Goal: Complete application form

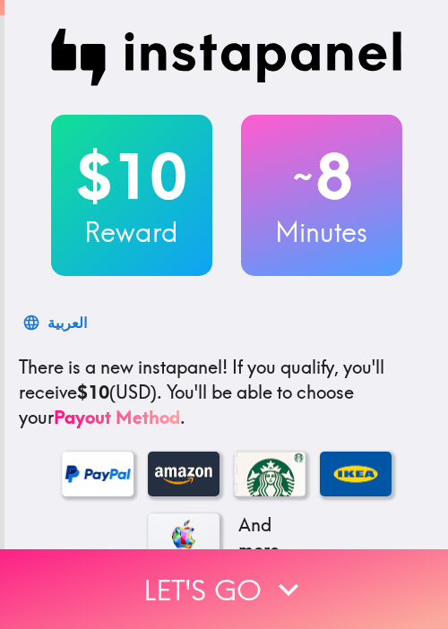
click at [186, 566] on button "Let's go" at bounding box center [224, 589] width 448 height 80
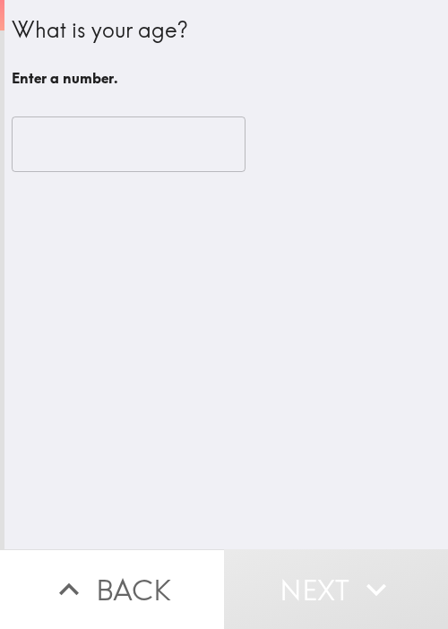
click at [141, 141] on input "number" at bounding box center [129, 144] width 234 height 56
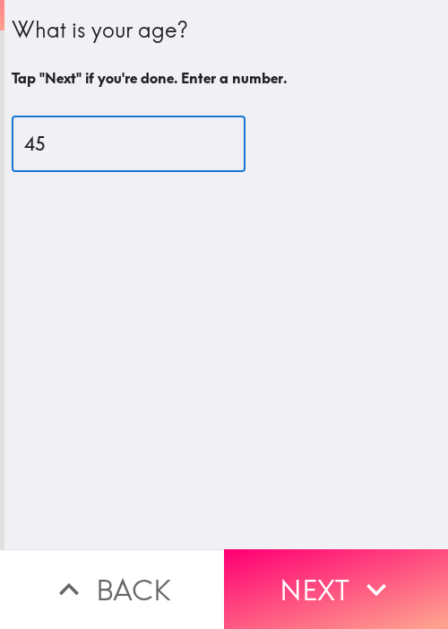
type input "45"
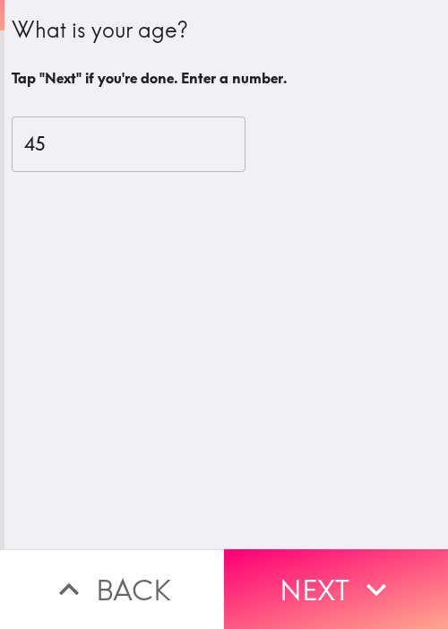
click at [344, 556] on button "Next" at bounding box center [336, 589] width 224 height 80
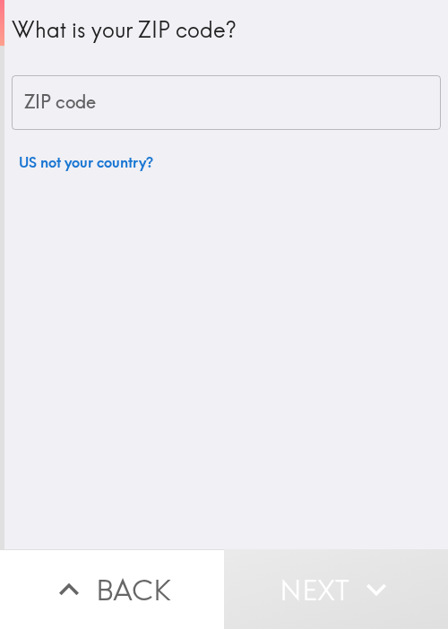
click at [130, 94] on input "ZIP code" at bounding box center [226, 103] width 429 height 56
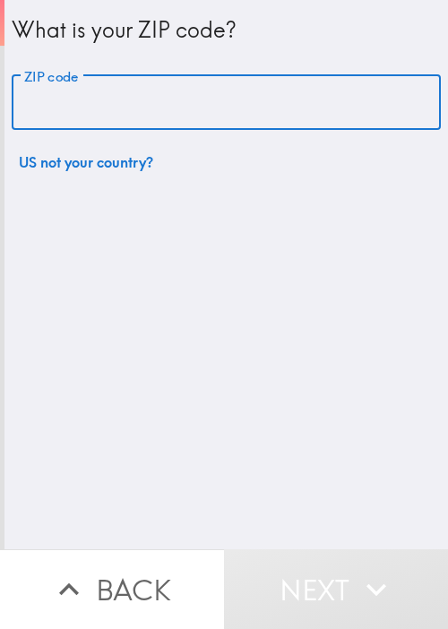
paste input "33621"
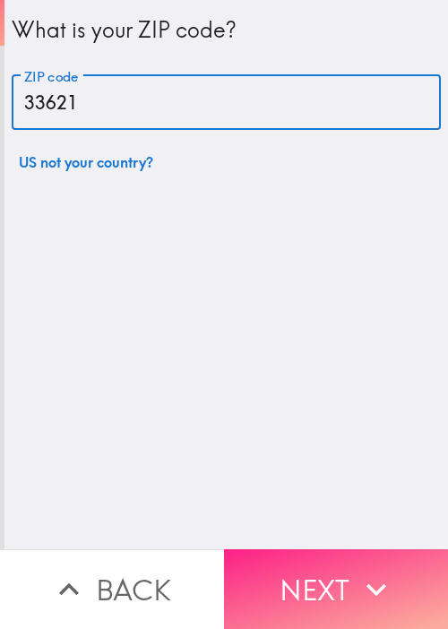
type input "33621"
click at [358, 575] on icon "button" at bounding box center [376, 589] width 39 height 39
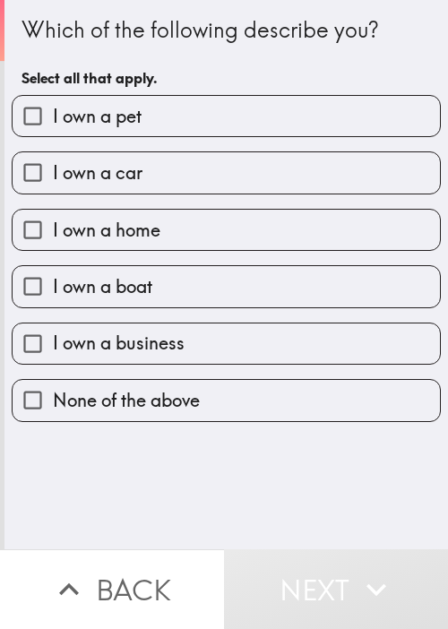
click at [334, 478] on div "Which of the following describe you? Select all that apply. I own a pet I own a…" at bounding box center [225, 274] width 443 height 549
click at [176, 349] on span "I own a business" at bounding box center [119, 343] width 132 height 25
click at [53, 349] on input "I own a business" at bounding box center [33, 343] width 40 height 40
checkbox input "true"
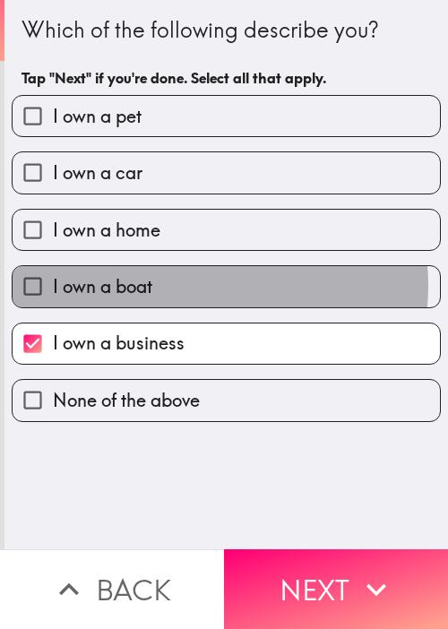
click at [200, 285] on label "I own a boat" at bounding box center [226, 286] width 427 height 40
click at [53, 285] on input "I own a boat" at bounding box center [33, 286] width 40 height 40
checkbox input "true"
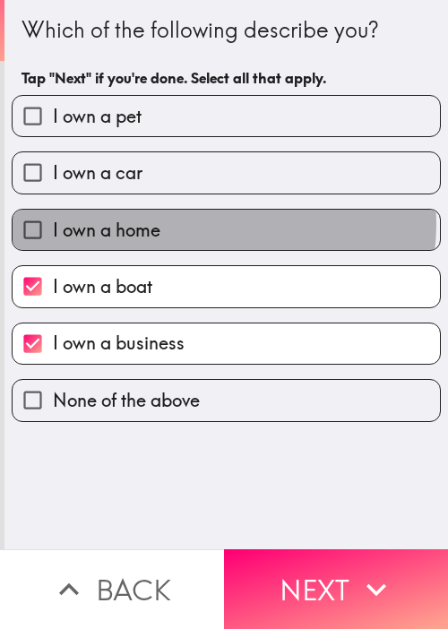
click at [216, 223] on label "I own a home" at bounding box center [226, 230] width 427 height 40
click at [53, 223] on input "I own a home" at bounding box center [33, 230] width 40 height 40
checkbox input "true"
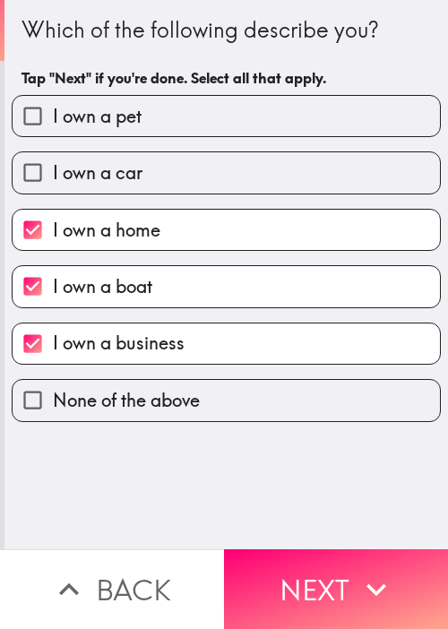
click at [211, 172] on label "I own a car" at bounding box center [226, 172] width 427 height 40
click at [53, 172] on input "I own a car" at bounding box center [33, 172] width 40 height 40
checkbox input "true"
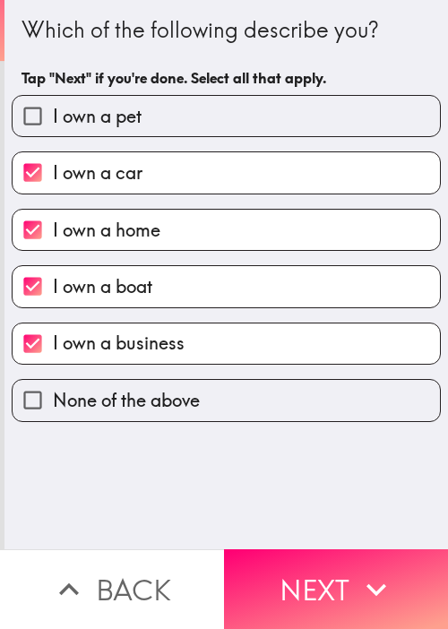
click at [226, 120] on label "I own a pet" at bounding box center [226, 116] width 427 height 40
click at [53, 120] on input "I own a pet" at bounding box center [33, 116] width 40 height 40
checkbox input "true"
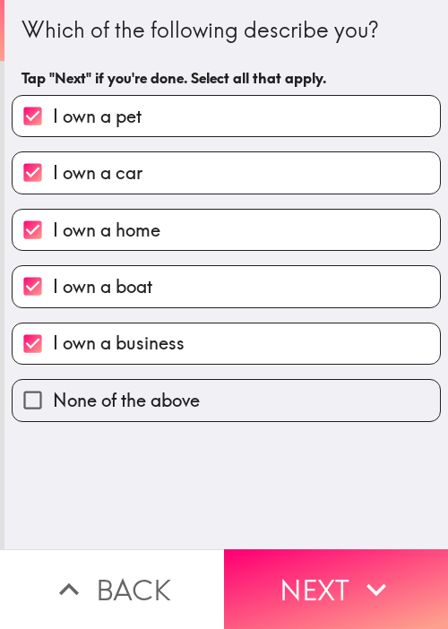
click at [297, 530] on div "Which of the following describe you? Tap "Next" if you're done. Select all that…" at bounding box center [225, 274] width 443 height 549
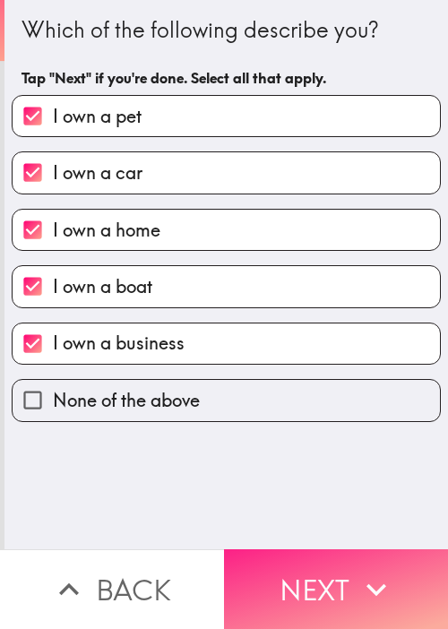
click at [307, 567] on button "Next" at bounding box center [336, 589] width 224 height 80
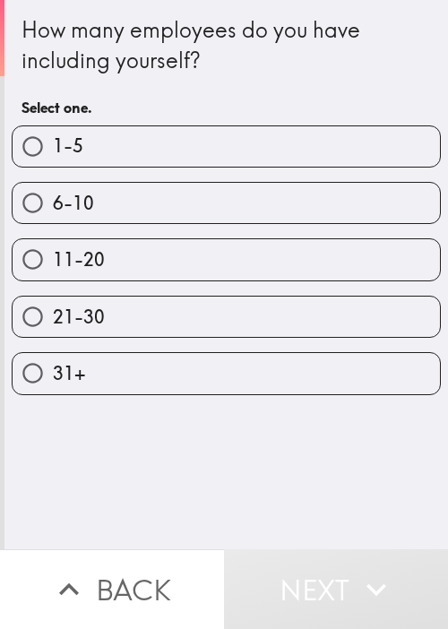
drag, startPoint x: 78, startPoint y: 262, endPoint x: 211, endPoint y: 324, distance: 147.1
click at [79, 262] on span "11-20" at bounding box center [79, 259] width 52 height 25
click at [53, 262] on input "11-20" at bounding box center [33, 259] width 40 height 40
radio input "true"
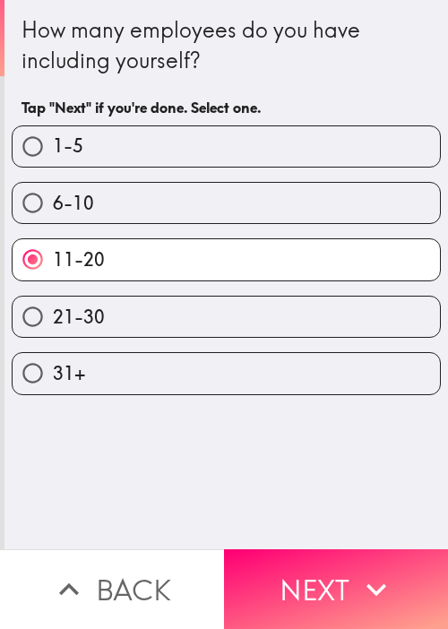
drag, startPoint x: 368, startPoint y: 585, endPoint x: 359, endPoint y: 570, distance: 17.7
click at [366, 581] on icon "button" at bounding box center [376, 589] width 39 height 39
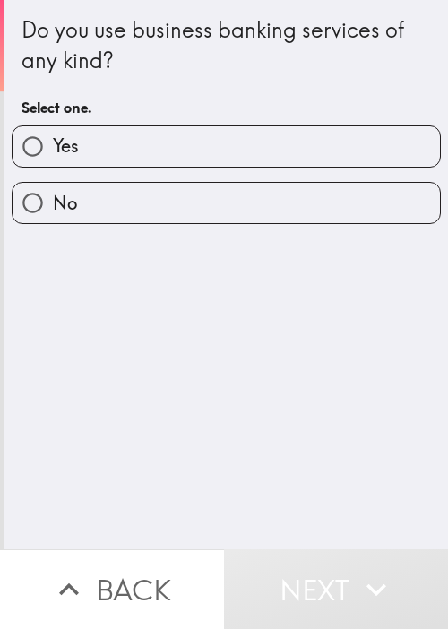
click at [190, 154] on label "Yes" at bounding box center [226, 146] width 427 height 40
click at [53, 154] on input "Yes" at bounding box center [33, 146] width 40 height 40
radio input "true"
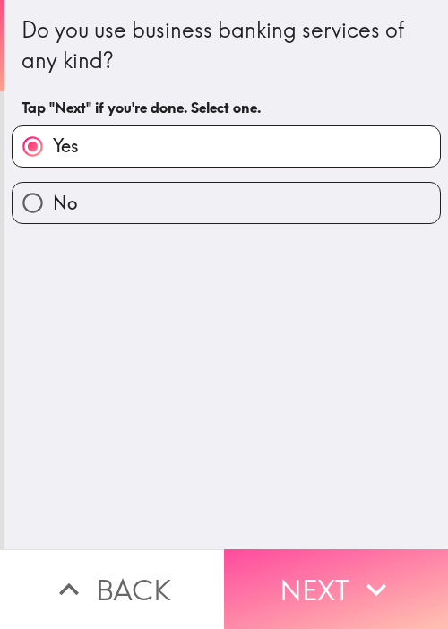
click at [331, 555] on button "Next" at bounding box center [336, 589] width 224 height 80
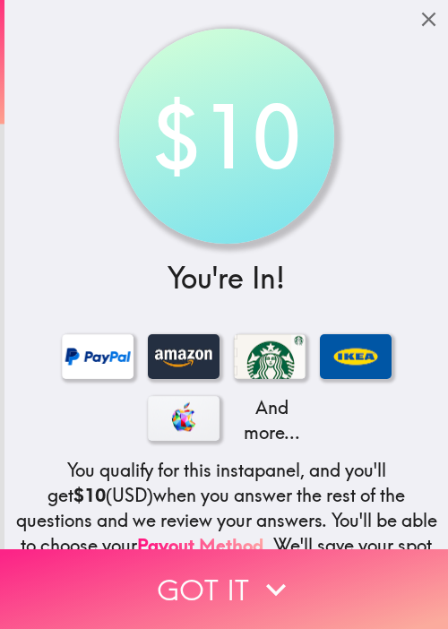
click at [256, 570] on icon "button" at bounding box center [275, 589] width 39 height 39
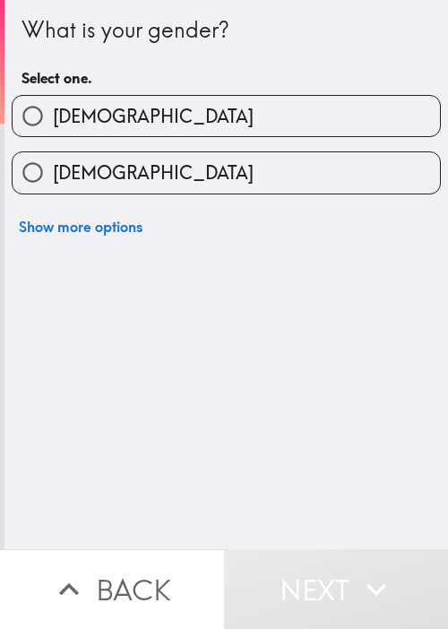
click at [194, 162] on label "[DEMOGRAPHIC_DATA]" at bounding box center [226, 172] width 427 height 40
click at [53, 162] on input "[DEMOGRAPHIC_DATA]" at bounding box center [33, 172] width 40 height 40
radio input "true"
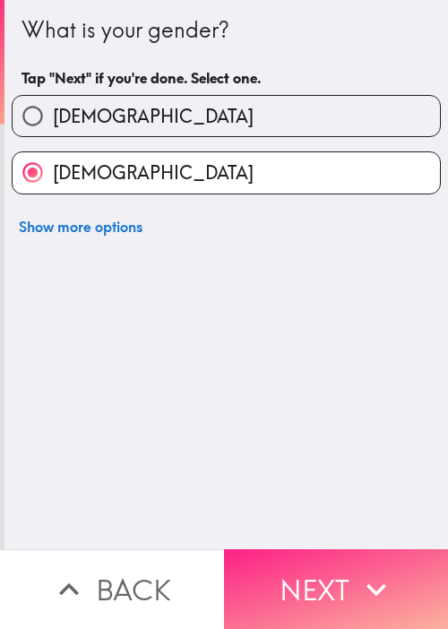
click at [322, 535] on div "What is your gender? Tap "Next" if you're done. Select one. [DEMOGRAPHIC_DATA] …" at bounding box center [225, 274] width 443 height 549
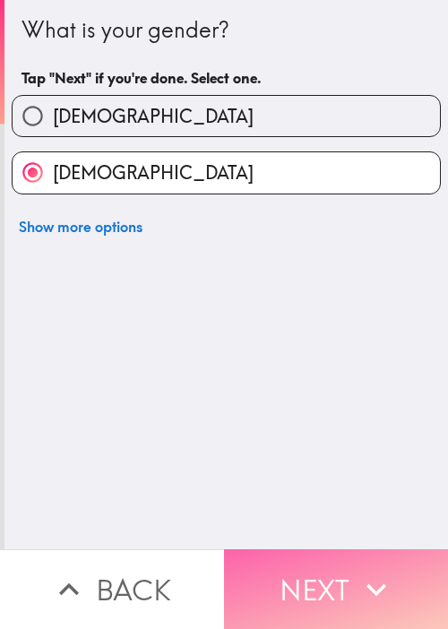
drag, startPoint x: 317, startPoint y: 549, endPoint x: 43, endPoint y: 524, distance: 275.3
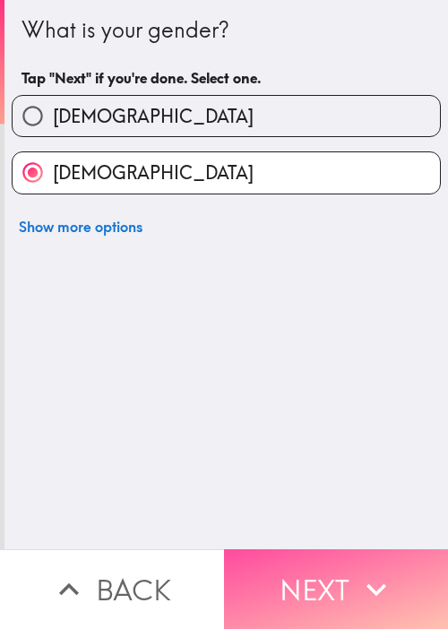
click at [316, 549] on button "Next" at bounding box center [336, 589] width 224 height 80
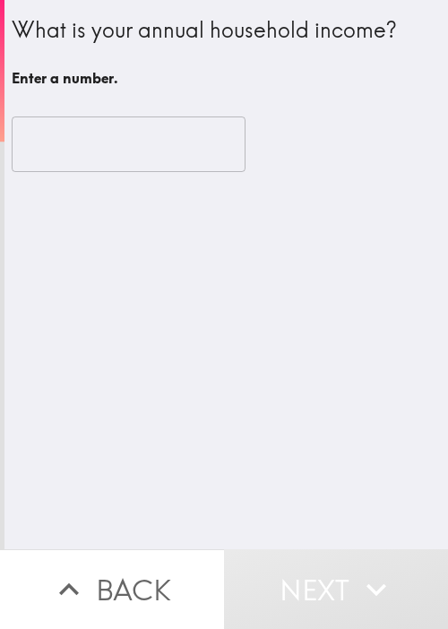
drag, startPoint x: 272, startPoint y: 380, endPoint x: 257, endPoint y: 297, distance: 84.7
click at [274, 373] on div "What is your annual household income? Enter a number. ​" at bounding box center [225, 274] width 443 height 549
click at [112, 128] on input "number" at bounding box center [129, 144] width 234 height 56
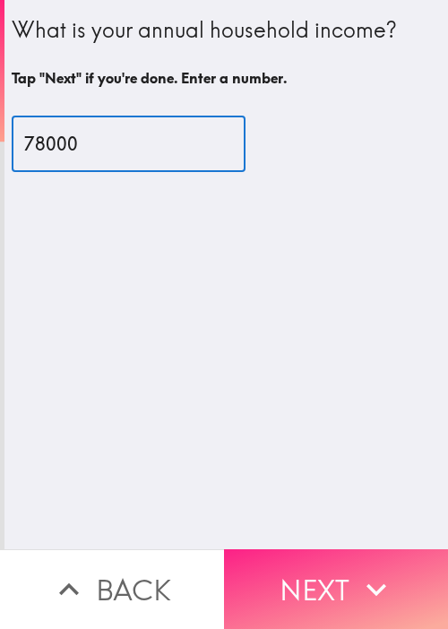
type input "78000"
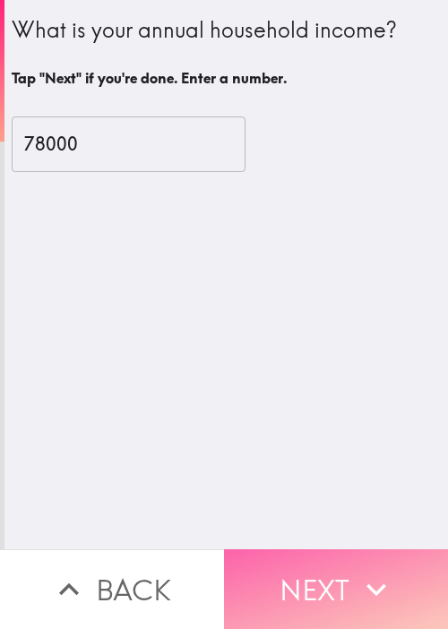
click at [305, 556] on button "Next" at bounding box center [336, 589] width 224 height 80
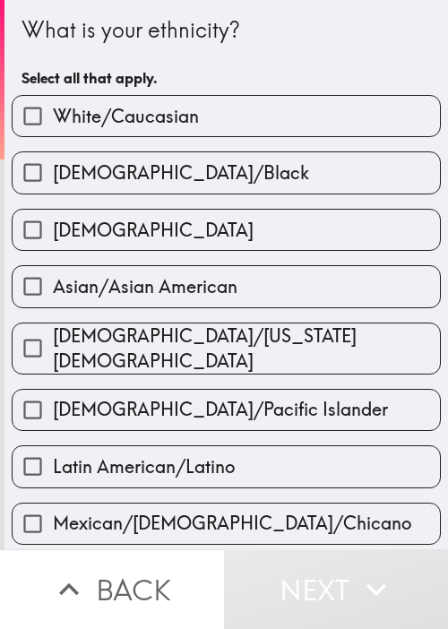
click at [292, 324] on label "[DEMOGRAPHIC_DATA]/[US_STATE][DEMOGRAPHIC_DATA]" at bounding box center [226, 348] width 427 height 50
click at [53, 328] on input "[DEMOGRAPHIC_DATA]/[US_STATE][DEMOGRAPHIC_DATA]" at bounding box center [33, 348] width 40 height 40
checkbox input "true"
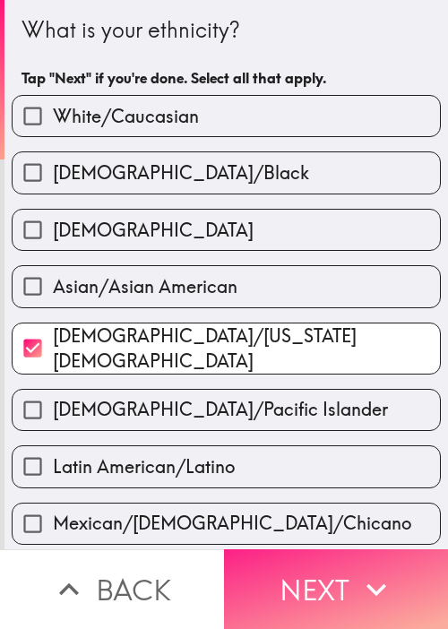
click at [312, 574] on button "Next" at bounding box center [336, 589] width 224 height 80
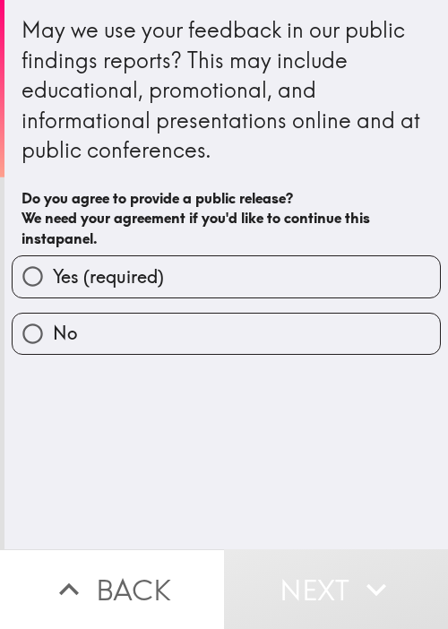
click at [92, 557] on button "Back" at bounding box center [112, 589] width 224 height 80
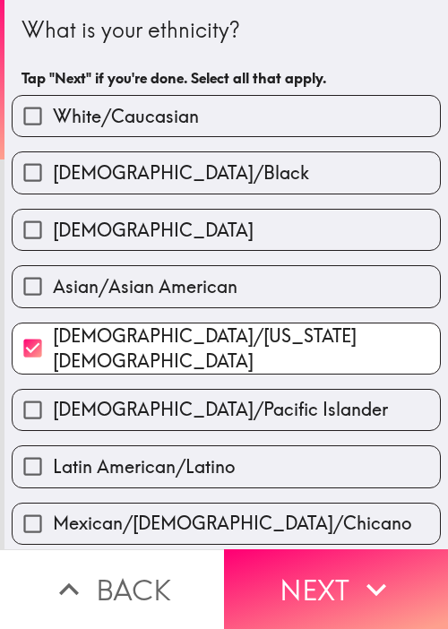
click at [114, 332] on span "[DEMOGRAPHIC_DATA]/[US_STATE][DEMOGRAPHIC_DATA]" at bounding box center [246, 348] width 387 height 50
click at [53, 332] on input "[DEMOGRAPHIC_DATA]/[US_STATE][DEMOGRAPHIC_DATA]" at bounding box center [33, 348] width 40 height 40
checkbox input "false"
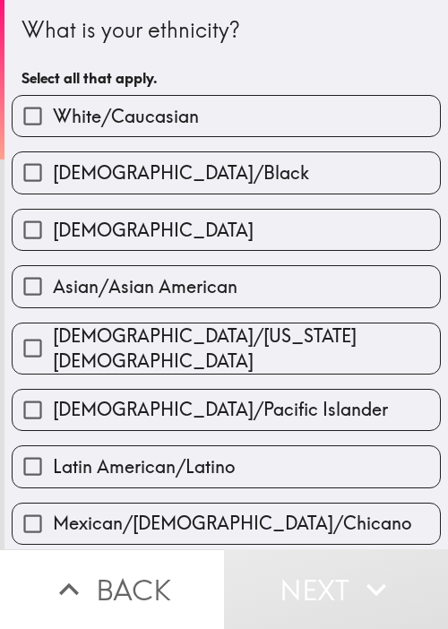
click at [159, 181] on span "[DEMOGRAPHIC_DATA]/Black" at bounding box center [181, 172] width 256 height 25
click at [53, 181] on input "[DEMOGRAPHIC_DATA]/Black" at bounding box center [33, 172] width 40 height 40
checkbox input "true"
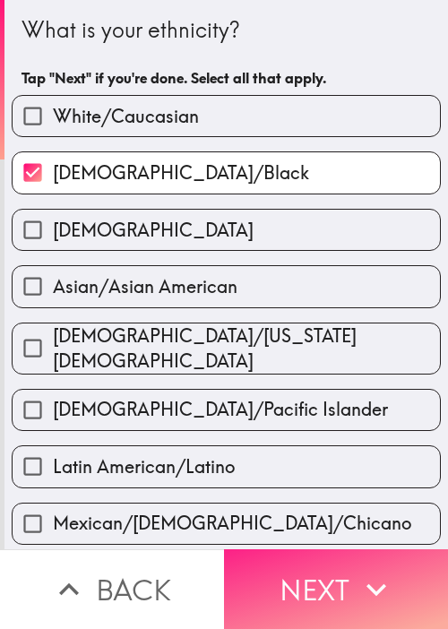
click at [345, 553] on button "Next" at bounding box center [336, 589] width 224 height 80
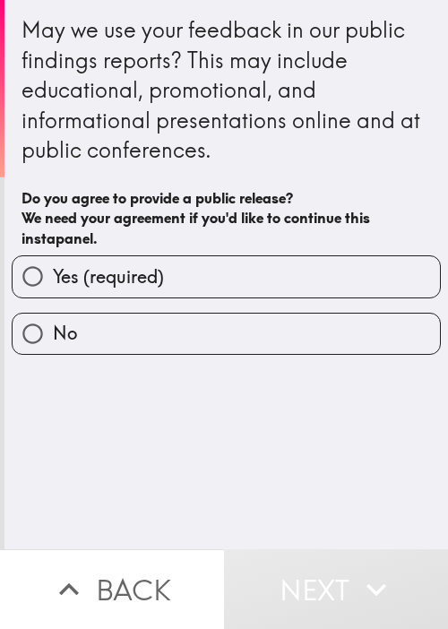
drag, startPoint x: 321, startPoint y: 435, endPoint x: 322, endPoint y: 375, distance: 59.1
click at [322, 434] on div "May we use your feedback in our public findings reports? This may include educa…" at bounding box center [225, 274] width 443 height 549
click at [268, 273] on label "Yes (required)" at bounding box center [226, 276] width 427 height 40
click at [53, 273] on input "Yes (required)" at bounding box center [33, 276] width 40 height 40
radio input "true"
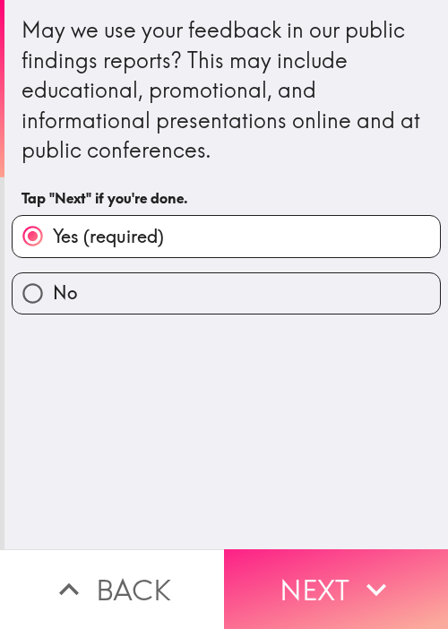
click at [306, 549] on button "Next" at bounding box center [336, 589] width 224 height 80
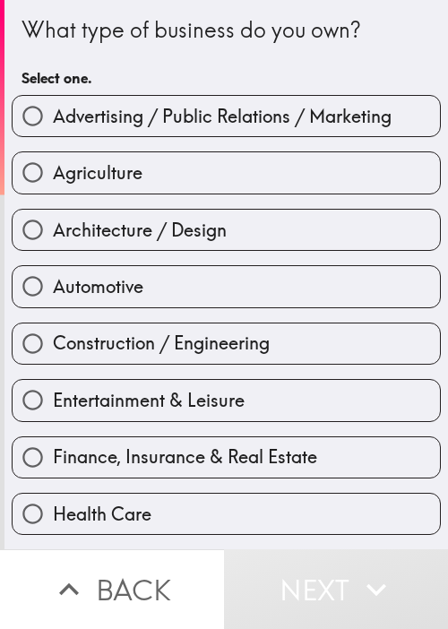
click at [224, 297] on label "Automotive" at bounding box center [226, 286] width 427 height 40
click at [53, 297] on input "Automotive" at bounding box center [33, 286] width 40 height 40
radio input "true"
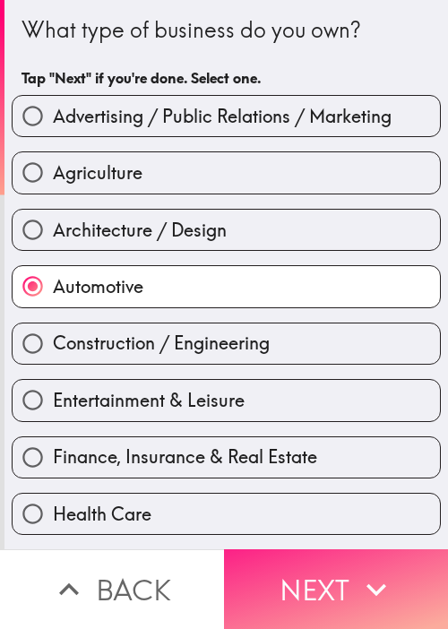
click at [298, 578] on button "Next" at bounding box center [336, 589] width 224 height 80
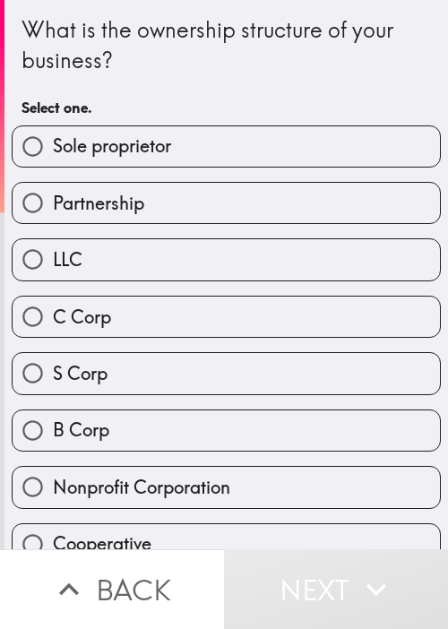
click at [279, 343] on div "S Corp" at bounding box center [218, 366] width 443 height 56
click at [228, 380] on label "S Corp" at bounding box center [226, 373] width 427 height 40
click at [53, 380] on input "S Corp" at bounding box center [33, 373] width 40 height 40
radio input "true"
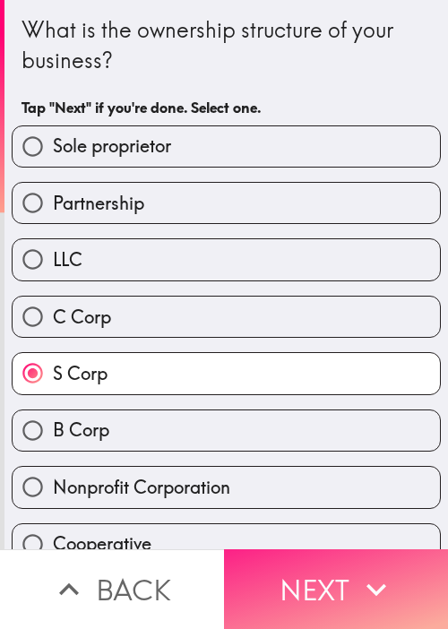
click at [357, 570] on icon "button" at bounding box center [376, 589] width 39 height 39
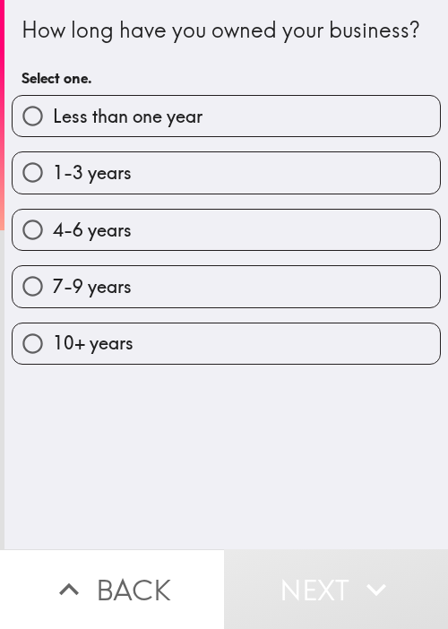
click at [99, 243] on span "4-6 years" at bounding box center [92, 230] width 79 height 25
click at [53, 250] on input "4-6 years" at bounding box center [33, 230] width 40 height 40
radio input "true"
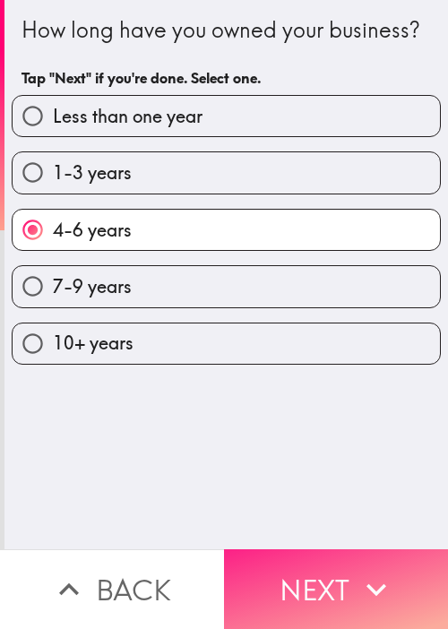
drag, startPoint x: 319, startPoint y: 582, endPoint x: 251, endPoint y: 547, distance: 76.5
click at [320, 581] on button "Next" at bounding box center [336, 589] width 224 height 80
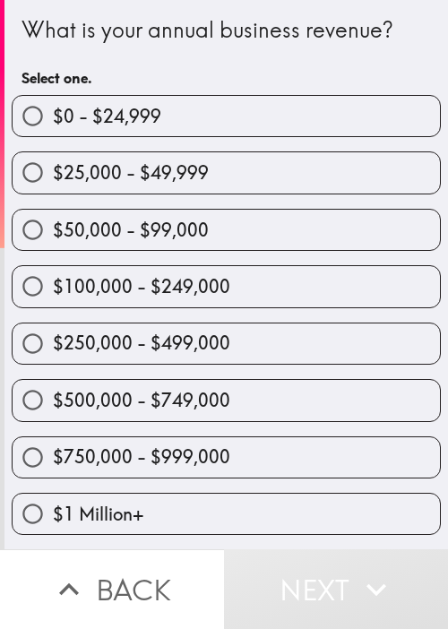
click at [320, 391] on label "$500,000 - $749,000" at bounding box center [226, 400] width 427 height 40
click at [53, 391] on input "$500,000 - $749,000" at bounding box center [33, 400] width 40 height 40
radio input "true"
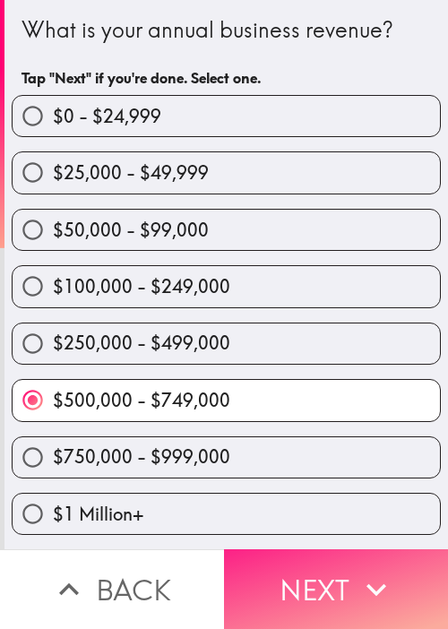
click at [357, 579] on icon "button" at bounding box center [376, 589] width 39 height 39
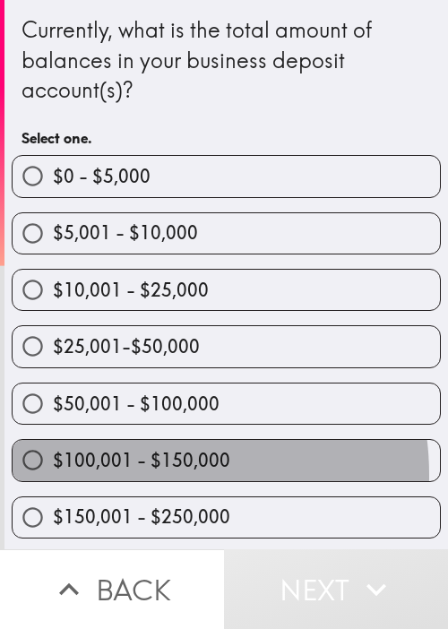
click at [133, 473] on label "$100,001 - $150,000" at bounding box center [226, 460] width 427 height 40
click at [53, 473] on input "$100,001 - $150,000" at bounding box center [33, 460] width 40 height 40
radio input "true"
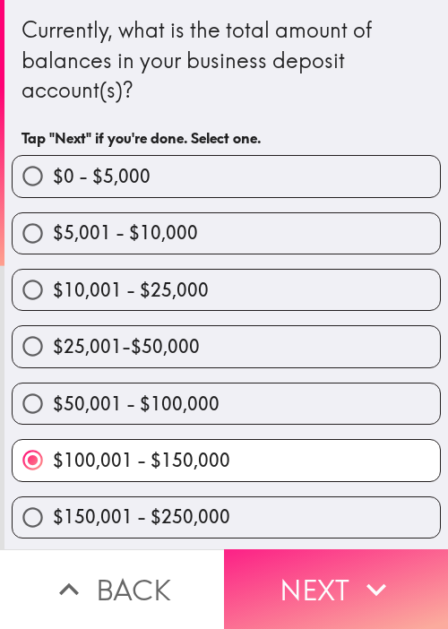
click at [374, 570] on icon "button" at bounding box center [376, 589] width 39 height 39
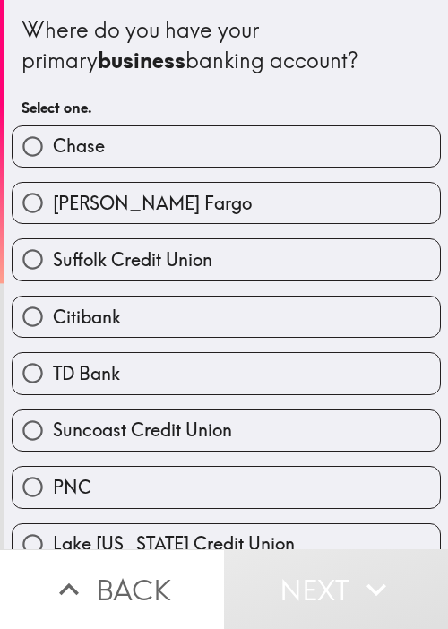
click at [150, 59] on div "Where do you have your primary business banking account?" at bounding box center [226, 45] width 409 height 60
click at [171, 274] on label "Suffolk Credit Union" at bounding box center [226, 259] width 427 height 40
click at [53, 274] on input "Suffolk Credit Union" at bounding box center [33, 259] width 40 height 40
radio input "true"
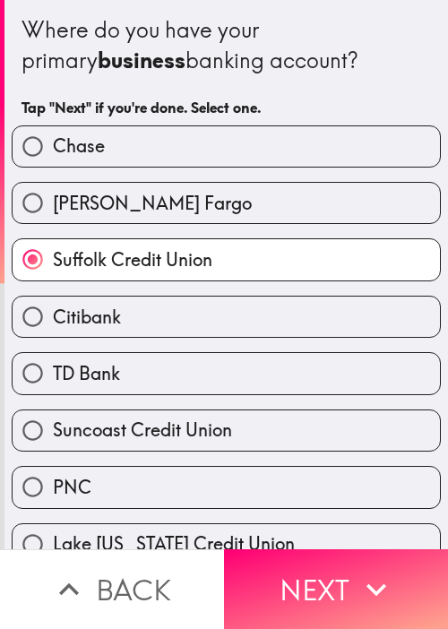
drag, startPoint x: 313, startPoint y: 557, endPoint x: 353, endPoint y: 515, distance: 58.3
click at [314, 560] on button "Next" at bounding box center [336, 589] width 224 height 80
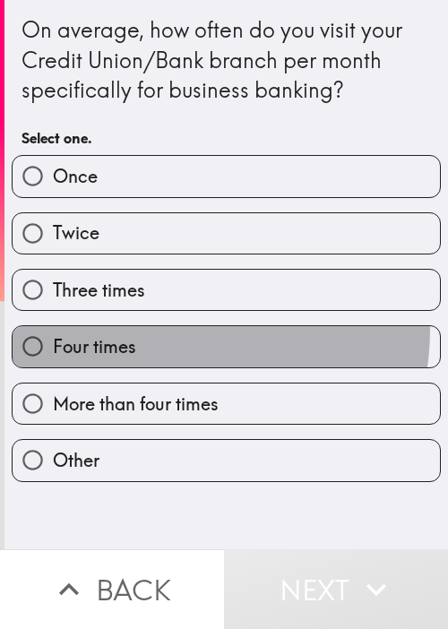
click at [148, 327] on label "Four times" at bounding box center [226, 346] width 427 height 40
click at [53, 327] on input "Four times" at bounding box center [33, 346] width 40 height 40
radio input "true"
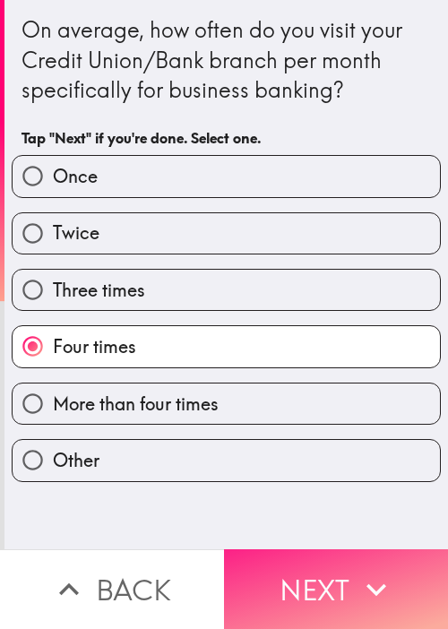
click at [341, 549] on button "Next" at bounding box center [336, 589] width 224 height 80
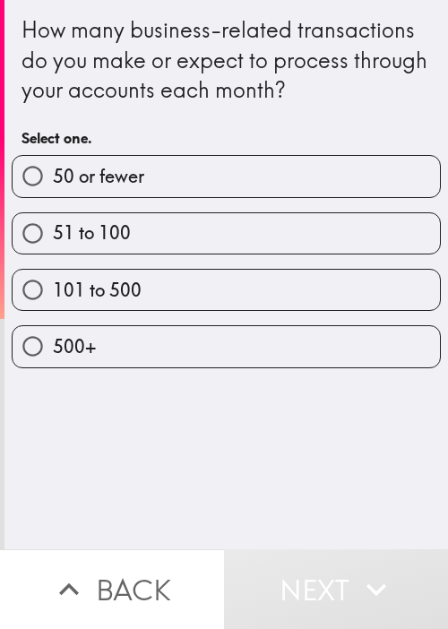
click at [136, 437] on div "How many business-related transactions do you make or expect to process through…" at bounding box center [225, 274] width 443 height 549
click at [153, 326] on label "500+" at bounding box center [226, 346] width 427 height 40
click at [53, 326] on input "500+" at bounding box center [33, 346] width 40 height 40
radio input "true"
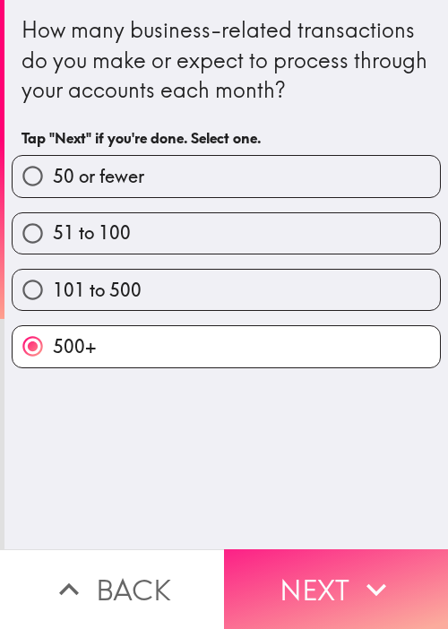
click at [330, 556] on button "Next" at bounding box center [336, 589] width 224 height 80
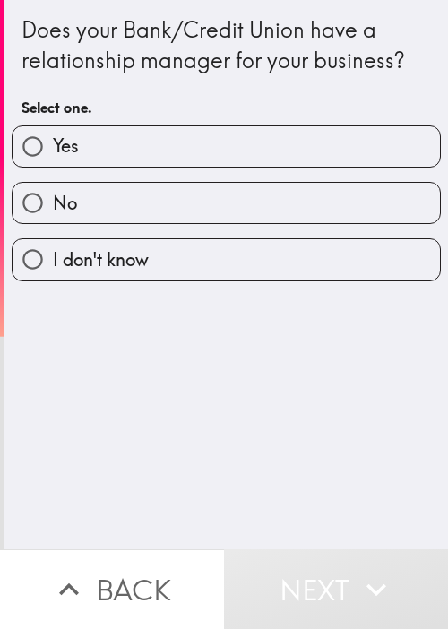
click at [184, 400] on div "Does your Bank/Credit Union have a relationship manager for your business? Sele…" at bounding box center [225, 274] width 443 height 549
drag, startPoint x: 223, startPoint y: 147, endPoint x: 357, endPoint y: 465, distance: 344.9
click at [224, 147] on label "Yes" at bounding box center [226, 146] width 427 height 40
click at [53, 147] on input "Yes" at bounding box center [33, 146] width 40 height 40
radio input "true"
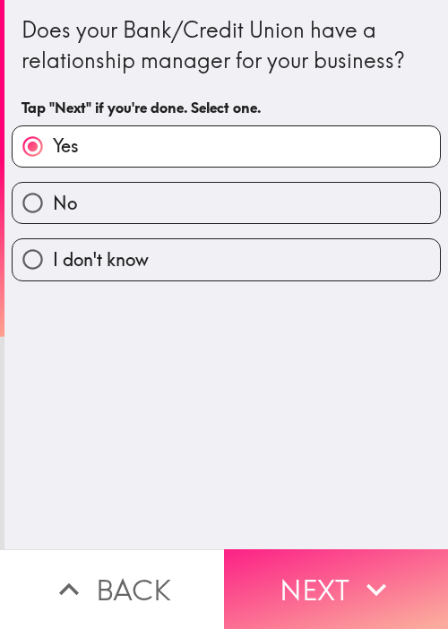
drag, startPoint x: 373, startPoint y: 564, endPoint x: 385, endPoint y: 547, distance: 20.4
click at [373, 570] on icon "button" at bounding box center [376, 589] width 39 height 39
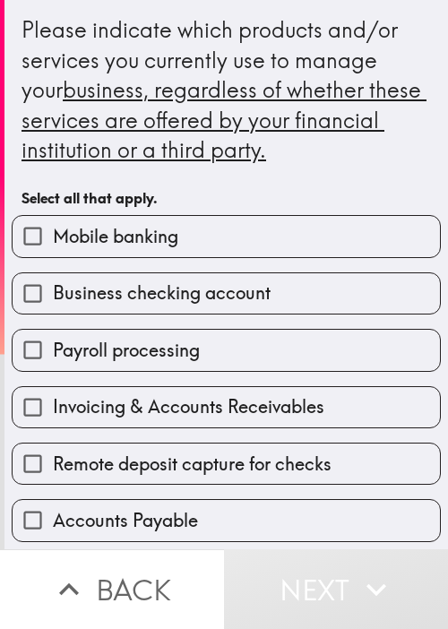
click at [125, 374] on div "Invoicing & Accounts Receivables" at bounding box center [218, 400] width 443 height 56
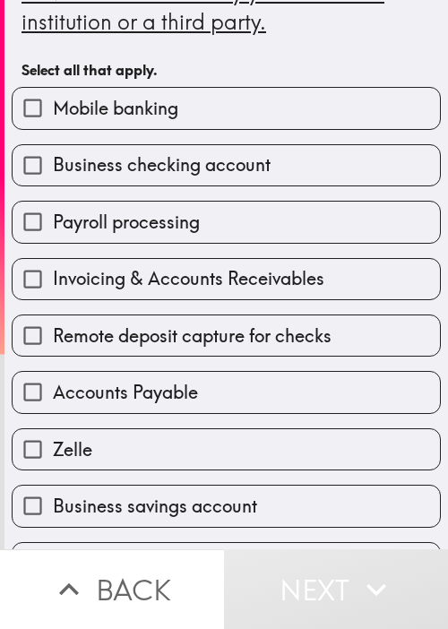
scroll to position [179, 0]
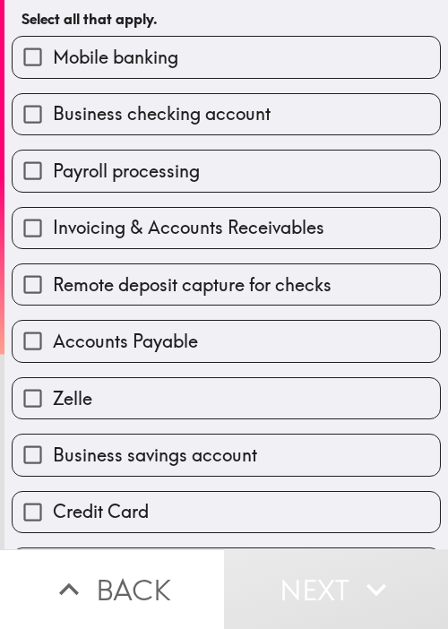
click at [179, 187] on label "Payroll processing" at bounding box center [226, 171] width 427 height 40
click at [53, 187] on input "Payroll processing" at bounding box center [33, 171] width 40 height 40
checkbox input "true"
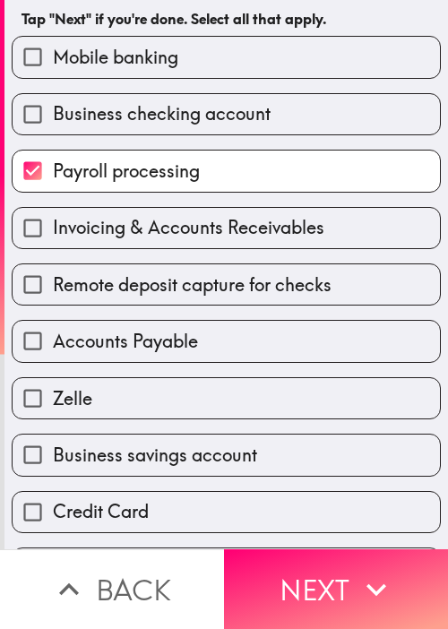
click at [197, 321] on label "Accounts Payable" at bounding box center [226, 341] width 427 height 40
click at [53, 321] on input "Accounts Payable" at bounding box center [33, 341] width 40 height 40
checkbox input "true"
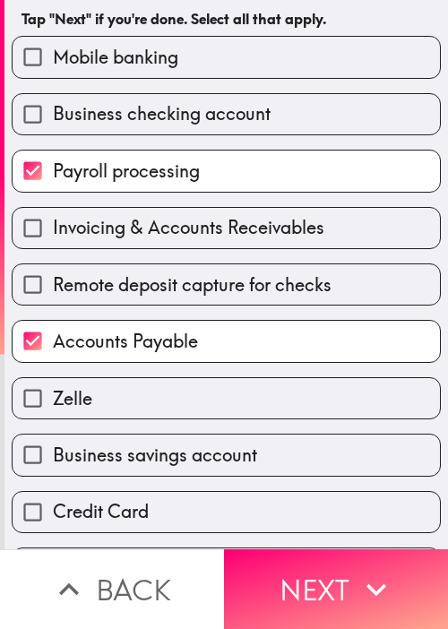
drag, startPoint x: 202, startPoint y: 419, endPoint x: 233, endPoint y: 468, distance: 57.7
click at [201, 419] on div "Business savings account" at bounding box center [218, 447] width 443 height 56
click at [273, 477] on div "Credit Card" at bounding box center [218, 505] width 443 height 56
click at [178, 467] on label "Business savings account" at bounding box center [226, 455] width 427 height 40
click at [53, 467] on input "Business savings account" at bounding box center [33, 455] width 40 height 40
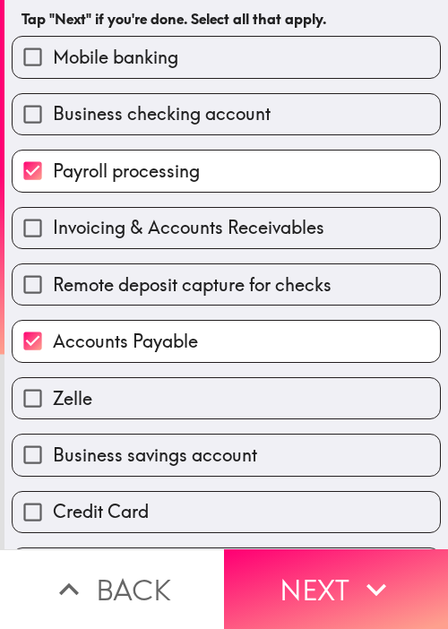
checkbox input "true"
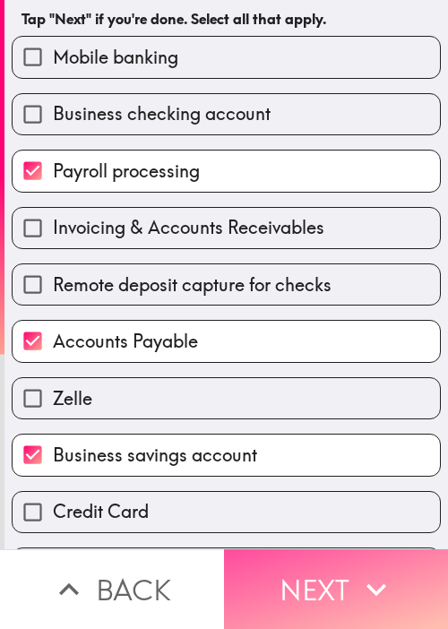
drag, startPoint x: 293, startPoint y: 555, endPoint x: 259, endPoint y: 531, distance: 41.2
click at [292, 556] on button "Next" at bounding box center [336, 589] width 224 height 80
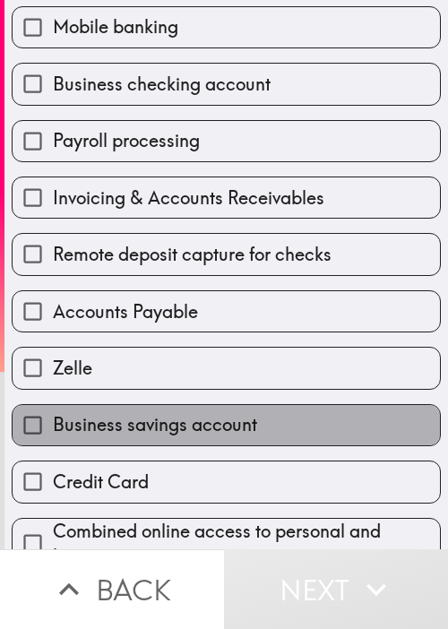
click at [305, 421] on label "Business savings account" at bounding box center [226, 425] width 427 height 40
click at [53, 421] on input "Business savings account" at bounding box center [33, 425] width 40 height 40
checkbox input "true"
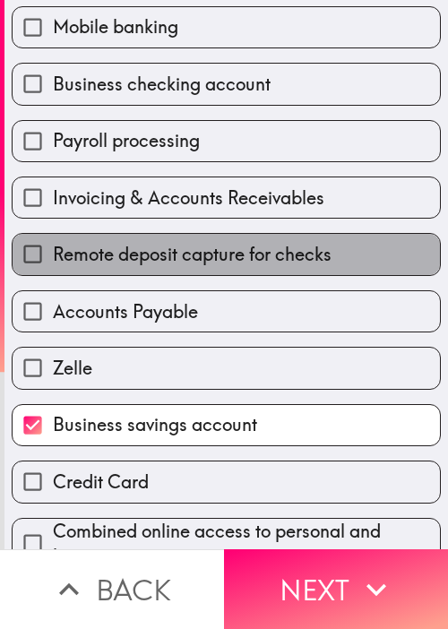
click at [306, 237] on label "Remote deposit capture for checks" at bounding box center [226, 254] width 427 height 40
click at [53, 237] on input "Remote deposit capture for checks" at bounding box center [33, 254] width 40 height 40
checkbox input "true"
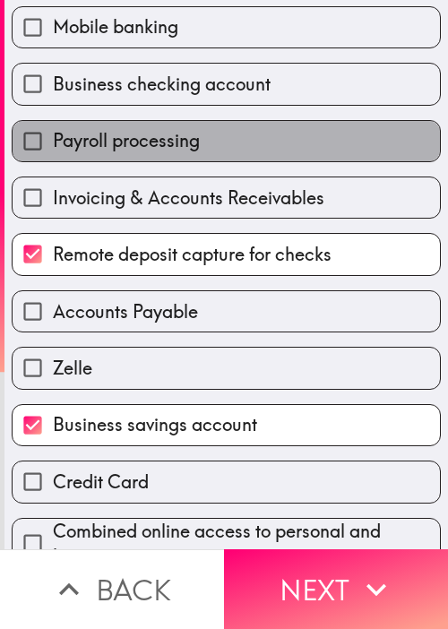
click at [289, 123] on label "Payroll processing" at bounding box center [226, 141] width 427 height 40
click at [53, 123] on input "Payroll processing" at bounding box center [33, 141] width 40 height 40
checkbox input "true"
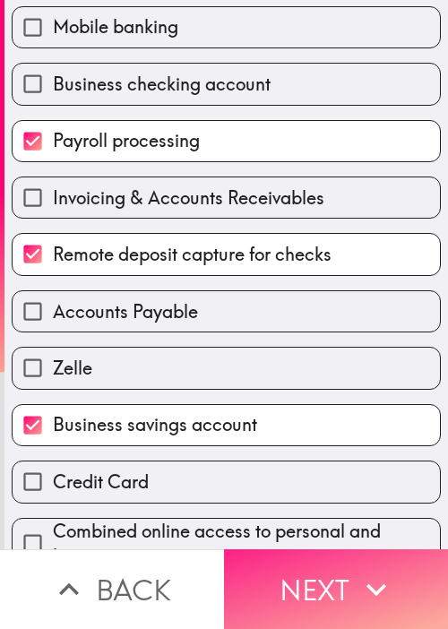
click at [366, 570] on icon "button" at bounding box center [376, 589] width 39 height 39
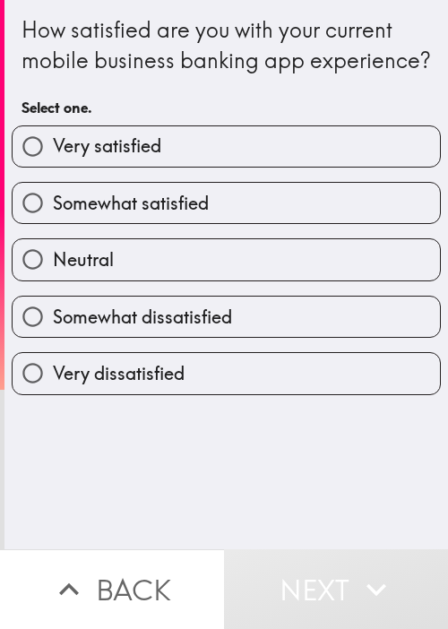
click at [168, 471] on div "How satisfied are you with your current mobile business banking app experience?…" at bounding box center [225, 274] width 443 height 549
click at [155, 212] on label "Somewhat satisfied" at bounding box center [226, 203] width 427 height 40
click at [53, 212] on input "Somewhat satisfied" at bounding box center [33, 203] width 40 height 40
radio input "true"
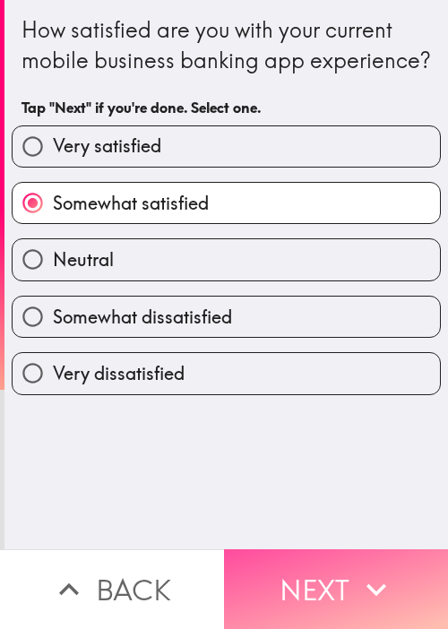
drag, startPoint x: 359, startPoint y: 574, endPoint x: 446, endPoint y: 499, distance: 115.0
click at [359, 573] on icon "button" at bounding box center [376, 589] width 39 height 39
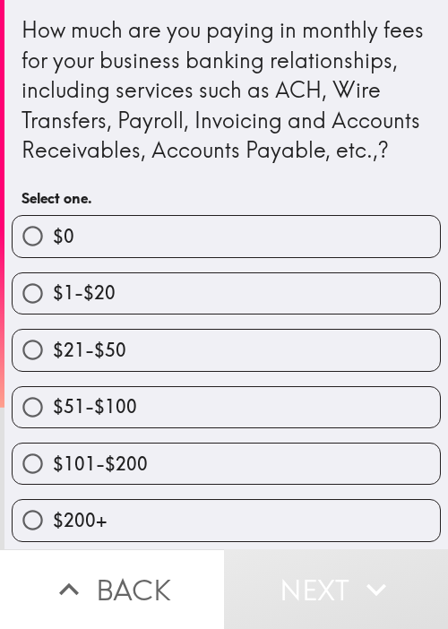
click at [187, 427] on label "$51-$100" at bounding box center [226, 407] width 427 height 40
click at [53, 427] on input "$51-$100" at bounding box center [33, 407] width 40 height 40
radio input "true"
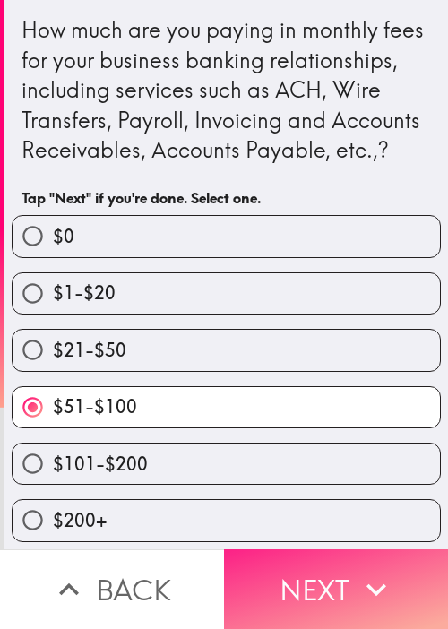
click at [297, 564] on button "Next" at bounding box center [336, 589] width 224 height 80
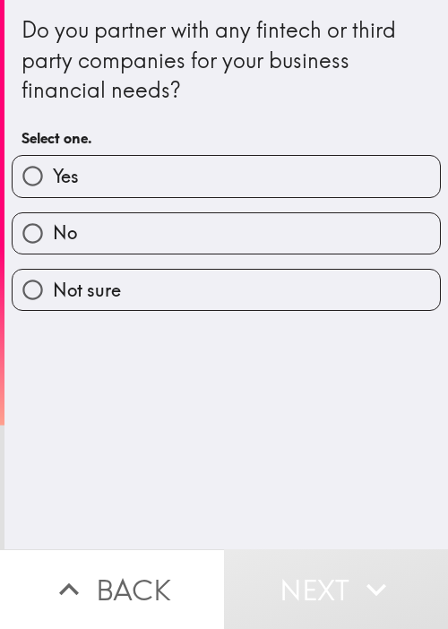
drag, startPoint x: 172, startPoint y: 414, endPoint x: 176, endPoint y: 405, distance: 9.6
click at [172, 414] on div "Do you partner with any fintech or third party companies for your business fina…" at bounding box center [225, 274] width 443 height 549
click at [179, 159] on label "Yes" at bounding box center [226, 176] width 427 height 40
click at [53, 159] on input "Yes" at bounding box center [33, 176] width 40 height 40
radio input "true"
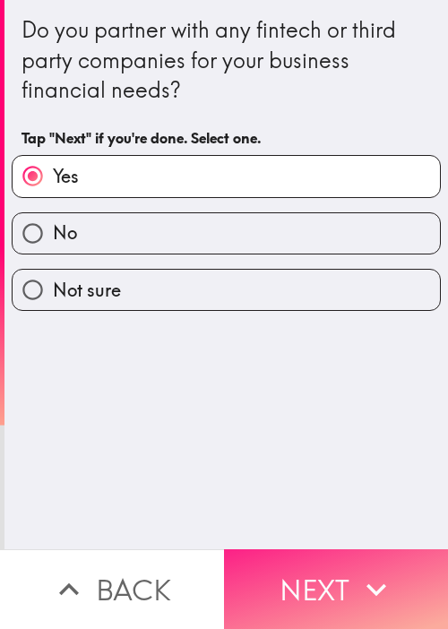
click at [357, 553] on button "Next" at bounding box center [336, 589] width 224 height 80
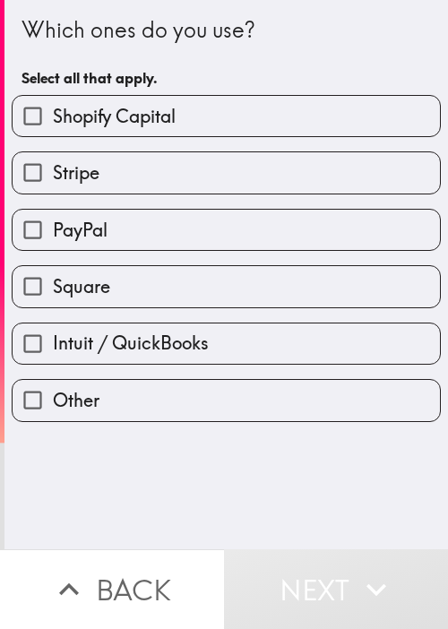
drag, startPoint x: 21, startPoint y: 203, endPoint x: 57, endPoint y: 190, distance: 39.1
click at [22, 202] on div "PayPal" at bounding box center [218, 222] width 443 height 56
click at [147, 260] on div "Square" at bounding box center [218, 279] width 443 height 56
click at [179, 187] on label "Stripe" at bounding box center [226, 172] width 427 height 40
click at [53, 187] on input "Stripe" at bounding box center [33, 172] width 40 height 40
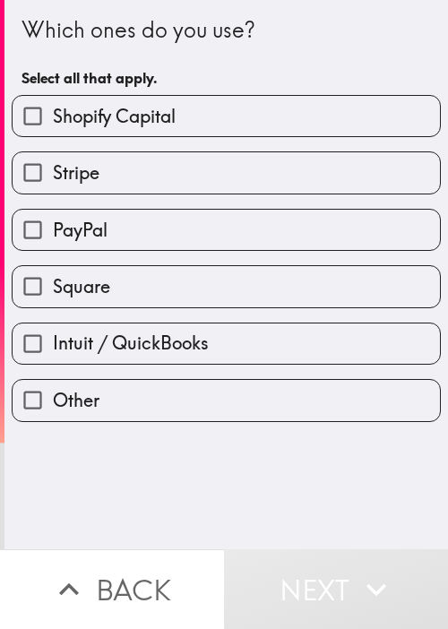
checkbox input "true"
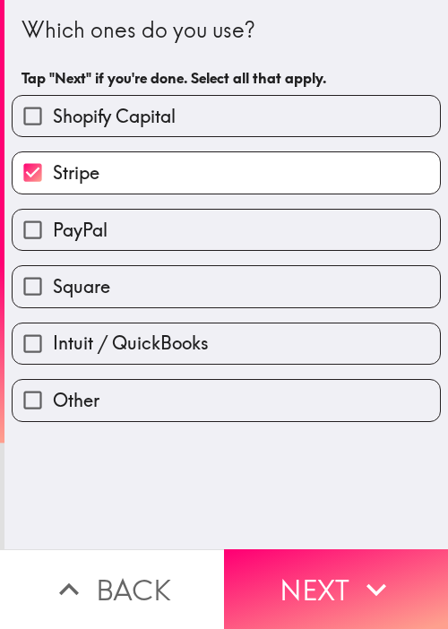
click at [147, 252] on div "Square" at bounding box center [218, 279] width 443 height 56
click at [245, 265] on div "Square" at bounding box center [226, 286] width 429 height 42
click at [254, 308] on div "Intuit / QuickBooks" at bounding box center [218, 336] width 443 height 56
click at [250, 127] on label "Shopify Capital" at bounding box center [226, 116] width 427 height 40
click at [53, 127] on input "Shopify Capital" at bounding box center [33, 116] width 40 height 40
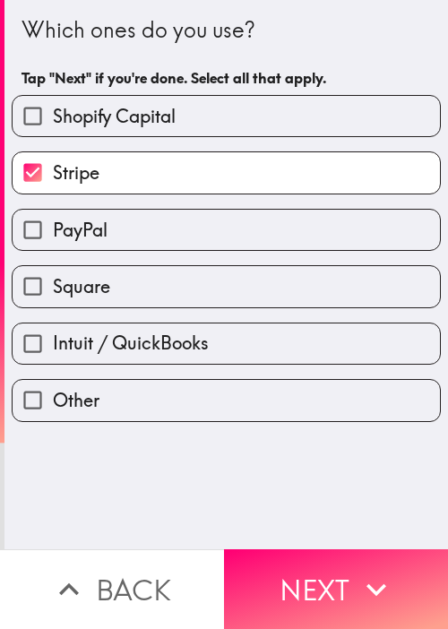
checkbox input "true"
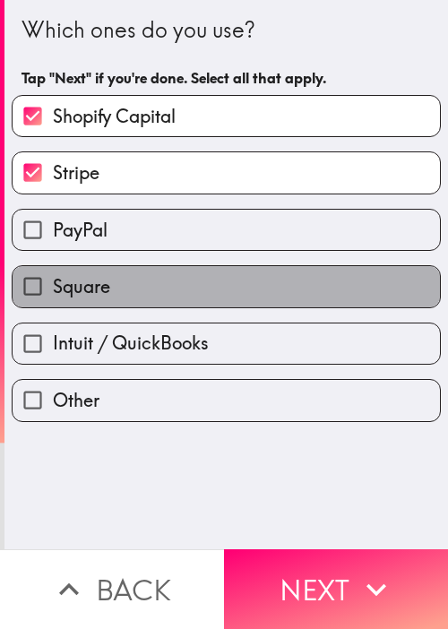
click at [219, 280] on label "Square" at bounding box center [226, 286] width 427 height 40
click at [53, 280] on input "Square" at bounding box center [33, 286] width 40 height 40
checkbox input "true"
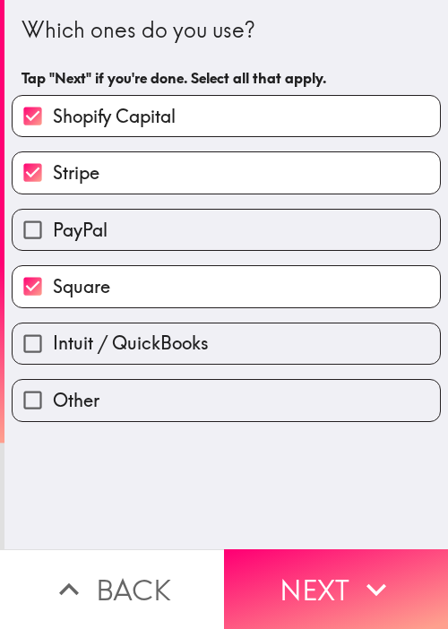
drag, startPoint x: 365, startPoint y: 541, endPoint x: 308, endPoint y: 513, distance: 62.9
click at [365, 549] on button "Next" at bounding box center [336, 589] width 224 height 80
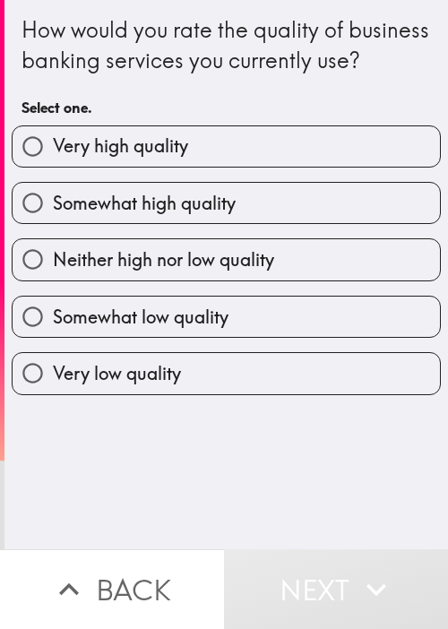
drag, startPoint x: 267, startPoint y: 144, endPoint x: 272, endPoint y: 162, distance: 18.7
click at [267, 144] on div "Very high quality" at bounding box center [218, 139] width 443 height 56
click at [280, 167] on label "Very high quality" at bounding box center [226, 146] width 427 height 40
click at [53, 167] on input "Very high quality" at bounding box center [33, 146] width 40 height 40
radio input "true"
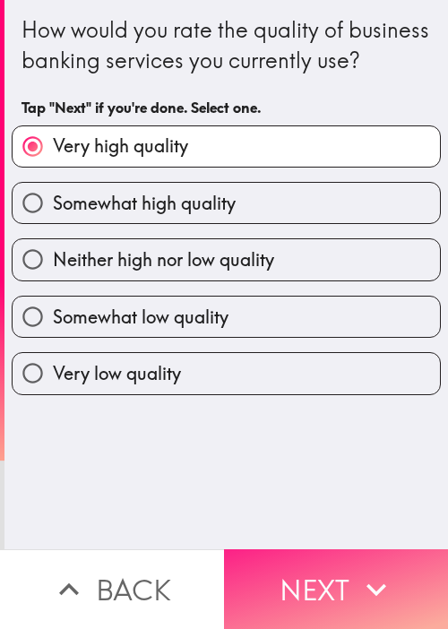
drag, startPoint x: 56, startPoint y: 499, endPoint x: 322, endPoint y: 536, distance: 267.7
click at [59, 499] on div "How would you rate the quality of business banking services you currently use? …" at bounding box center [225, 274] width 443 height 549
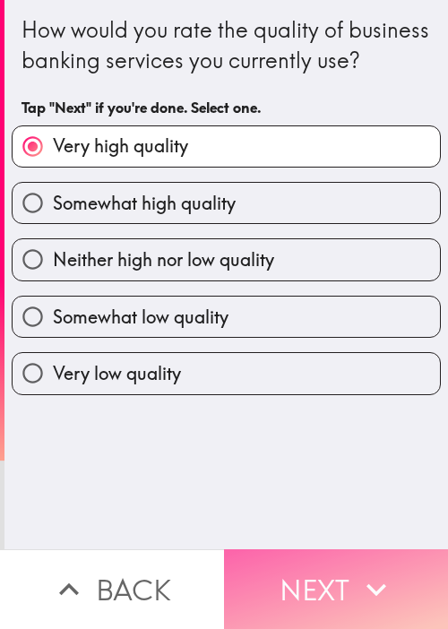
click at [357, 570] on icon "button" at bounding box center [376, 589] width 39 height 39
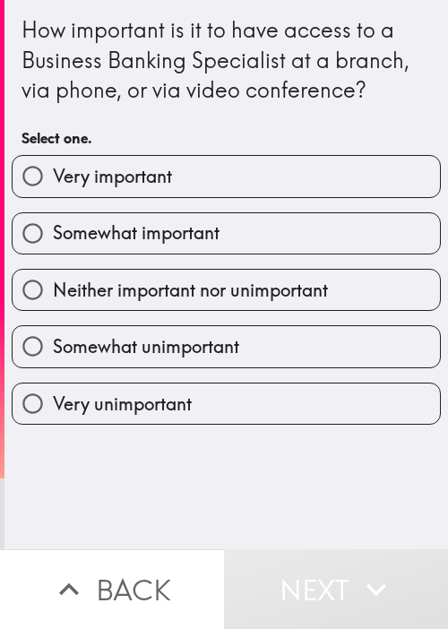
drag, startPoint x: 245, startPoint y: 168, endPoint x: 278, endPoint y: 184, distance: 36.1
click at [246, 167] on label "Very important" at bounding box center [226, 176] width 427 height 40
click at [53, 167] on input "Very important" at bounding box center [33, 176] width 40 height 40
radio input "true"
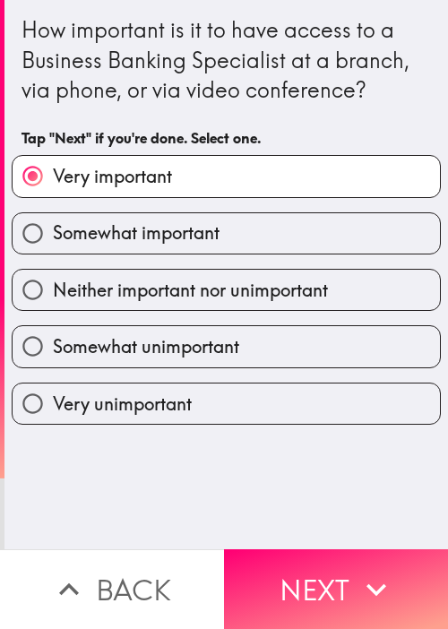
drag, startPoint x: 53, startPoint y: 507, endPoint x: 150, endPoint y: 495, distance: 97.5
click at [53, 506] on div "How important is it to have access to a Business Banking Specialist at a branch…" at bounding box center [225, 274] width 443 height 549
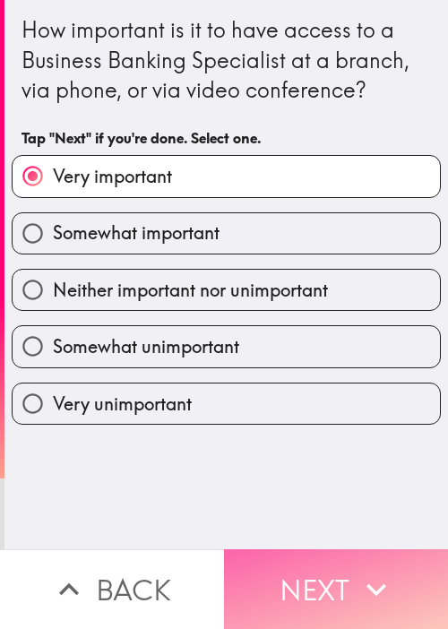
click at [357, 552] on button "Next" at bounding box center [336, 589] width 224 height 80
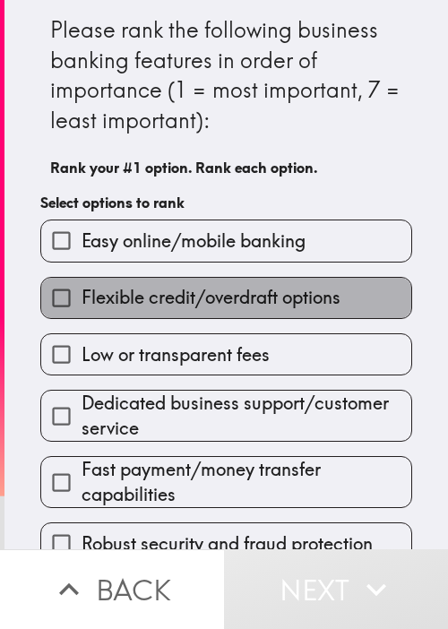
click at [329, 285] on span "Flexible credit/overdraft options" at bounding box center [211, 297] width 259 height 25
click at [82, 284] on input "Flexible credit/overdraft options" at bounding box center [61, 298] width 40 height 40
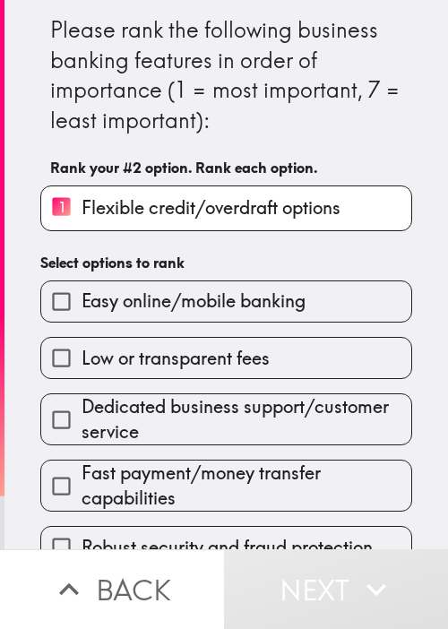
click at [232, 359] on span "Low or transparent fees" at bounding box center [176, 358] width 188 height 25
click at [82, 359] on input "Low or transparent fees" at bounding box center [61, 358] width 40 height 40
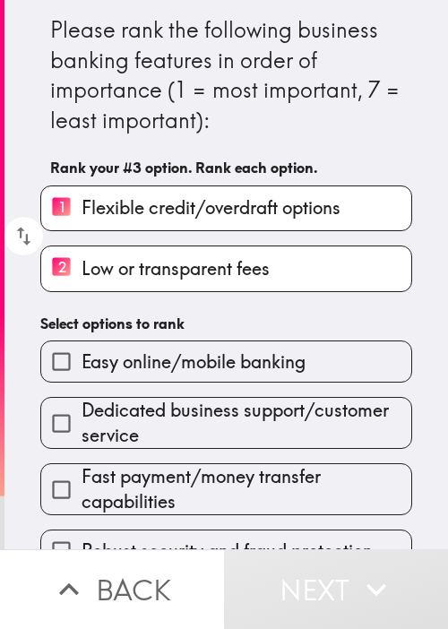
click at [225, 424] on span "Dedicated business support/customer service" at bounding box center [247, 423] width 330 height 50
click at [82, 424] on input "Dedicated business support/customer service" at bounding box center [61, 423] width 40 height 40
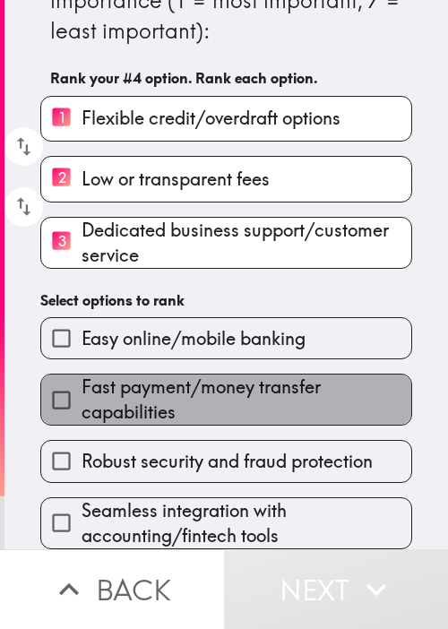
click at [242, 377] on span "Fast payment/money transfer capabilities" at bounding box center [247, 399] width 330 height 50
click at [82, 380] on input "Fast payment/money transfer capabilities" at bounding box center [61, 400] width 40 height 40
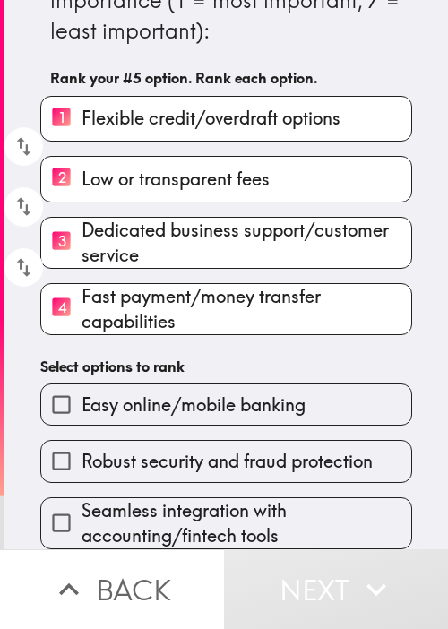
click at [237, 463] on label "Robust security and fraud protection" at bounding box center [226, 461] width 370 height 40
click at [82, 463] on input "Robust security and fraud protection" at bounding box center [61, 461] width 40 height 40
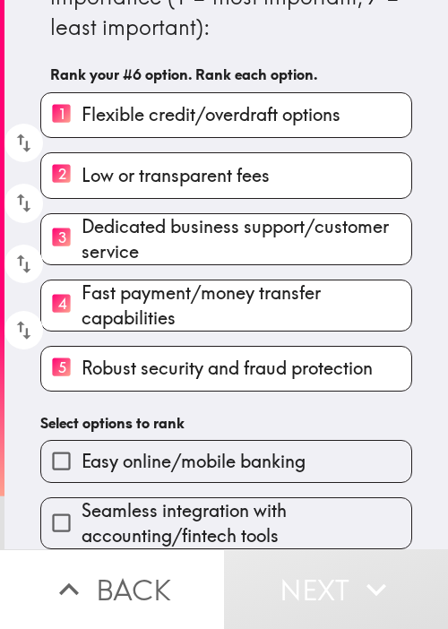
scroll to position [104, 0]
click at [222, 483] on div "Seamless integration with accounting/fintech tools" at bounding box center [219, 516] width 386 height 66
click at [245, 483] on div "Seamless integration with accounting/fintech tools" at bounding box center [219, 516] width 386 height 66
click at [271, 452] on span "Easy online/mobile banking" at bounding box center [194, 461] width 224 height 25
click at [82, 452] on input "Easy online/mobile banking" at bounding box center [61, 461] width 40 height 40
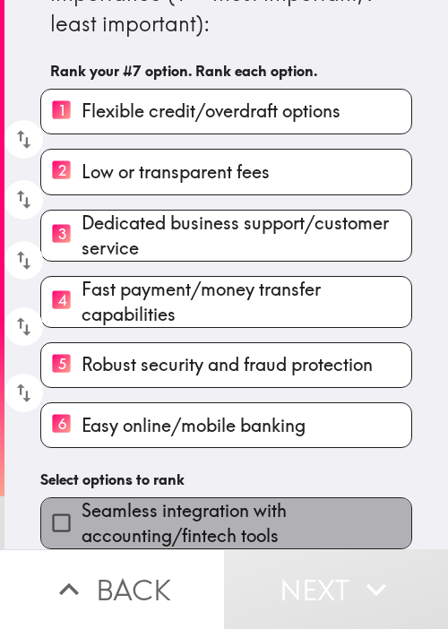
click at [270, 502] on span "Seamless integration with accounting/fintech tools" at bounding box center [247, 523] width 330 height 50
click at [82, 503] on input "Seamless integration with accounting/fintech tools" at bounding box center [61, 523] width 40 height 40
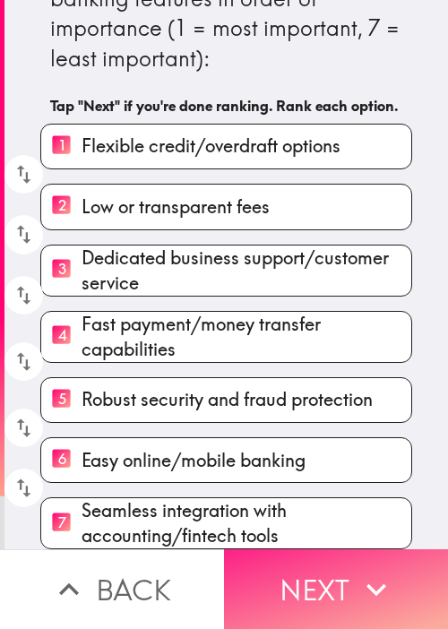
drag, startPoint x: 330, startPoint y: 572, endPoint x: 351, endPoint y: 538, distance: 40.3
click at [331, 572] on button "Next" at bounding box center [336, 589] width 224 height 80
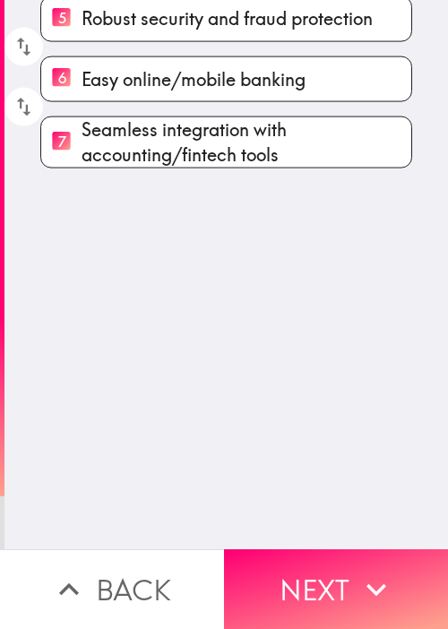
scroll to position [0, 0]
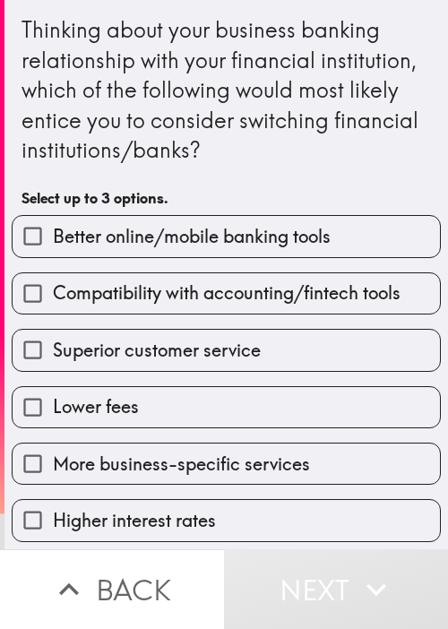
drag, startPoint x: 90, startPoint y: 271, endPoint x: 115, endPoint y: 278, distance: 25.2
click at [90, 271] on div "Compatibility with accounting/fintech tools" at bounding box center [218, 286] width 443 height 56
click at [204, 234] on span "Better online/mobile banking tools" at bounding box center [192, 236] width 278 height 25
click at [53, 234] on input "Better online/mobile banking tools" at bounding box center [33, 236] width 40 height 40
checkbox input "true"
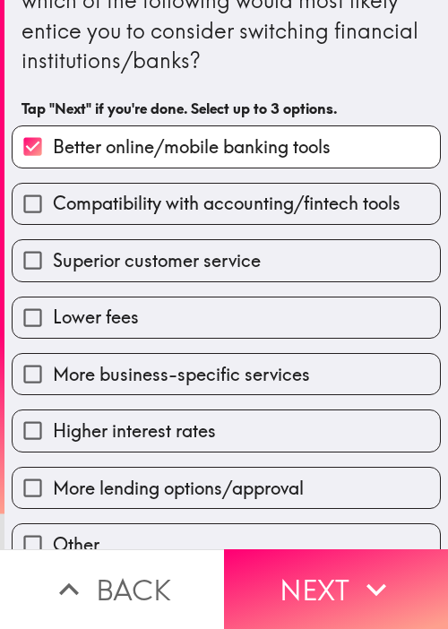
scroll to position [116, 0]
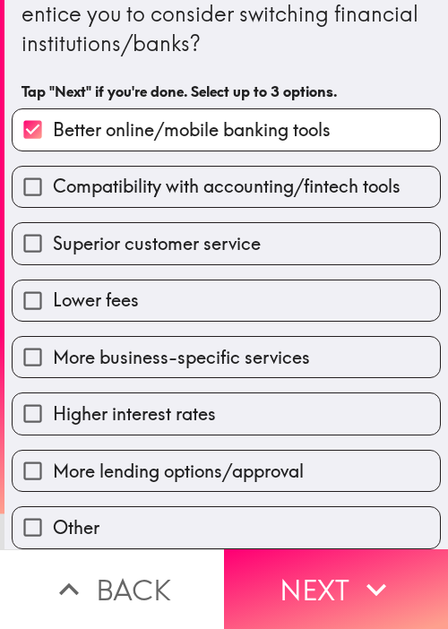
click at [173, 322] on div "More business-specific services" at bounding box center [218, 350] width 443 height 56
click at [208, 286] on label "Lower fees" at bounding box center [226, 300] width 427 height 40
click at [53, 286] on input "Lower fees" at bounding box center [33, 300] width 40 height 40
checkbox input "true"
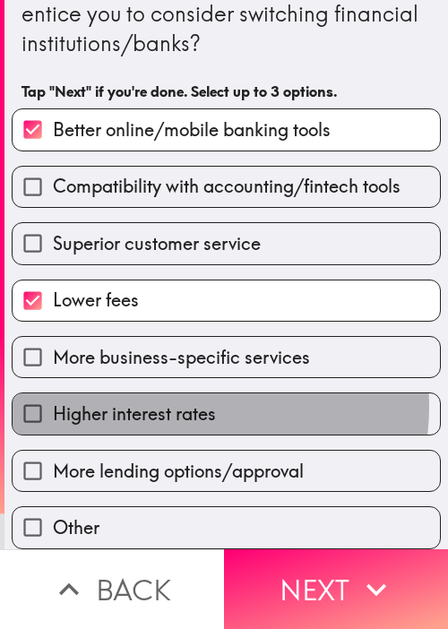
click at [179, 401] on span "Higher interest rates" at bounding box center [134, 413] width 163 height 25
click at [53, 394] on input "Higher interest rates" at bounding box center [33, 413] width 40 height 40
checkbox input "true"
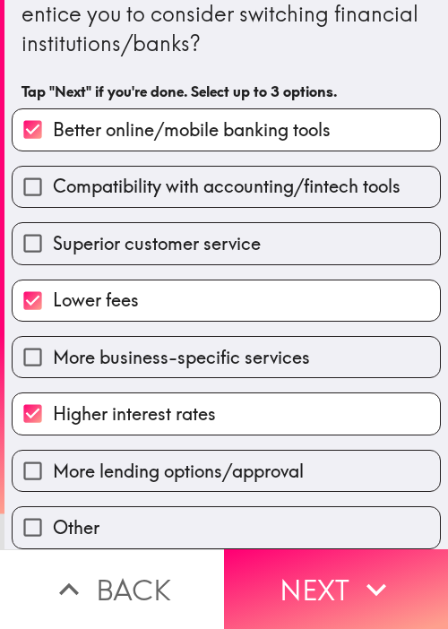
click at [307, 549] on button "Next" at bounding box center [336, 589] width 224 height 80
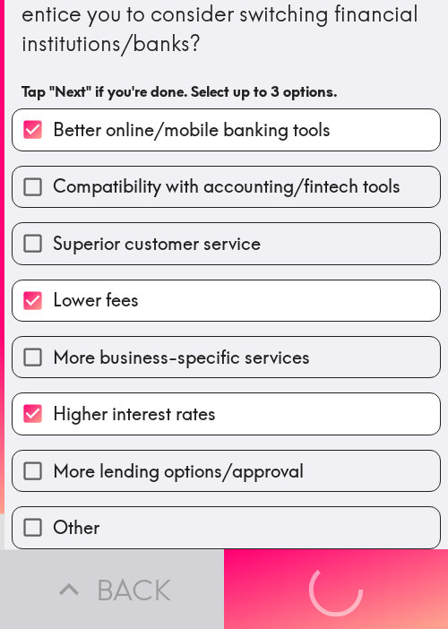
scroll to position [0, 0]
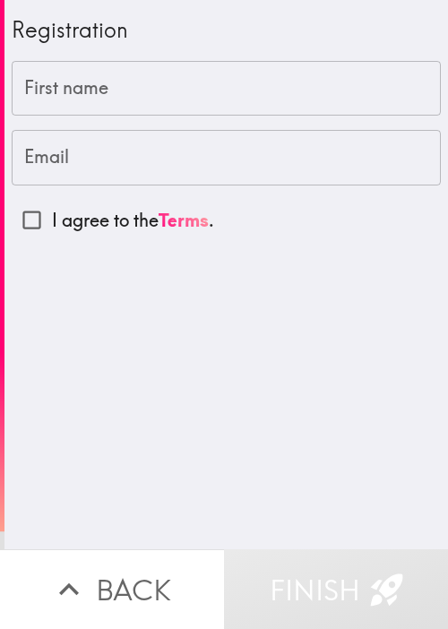
drag, startPoint x: 122, startPoint y: 298, endPoint x: 130, endPoint y: 277, distance: 23.0
click at [123, 296] on div "Registration First name First name Email Email I agree to the Terms ." at bounding box center [225, 274] width 443 height 549
click at [176, 74] on input "First name" at bounding box center [226, 89] width 429 height 56
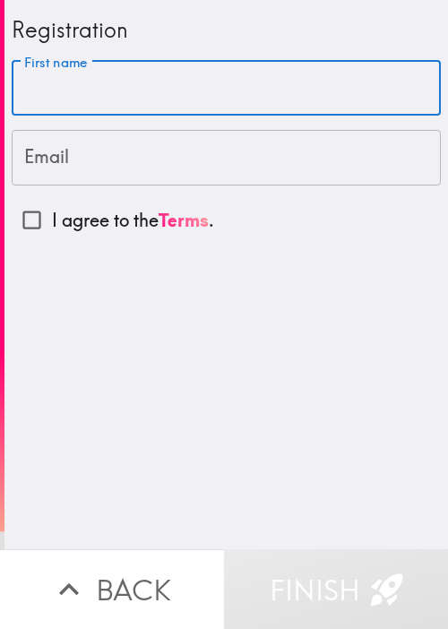
paste input "[PERSON_NAME]"
type input "[PERSON_NAME]"
click at [30, 224] on input "I agree to the Terms ." at bounding box center [32, 220] width 40 height 40
checkbox input "true"
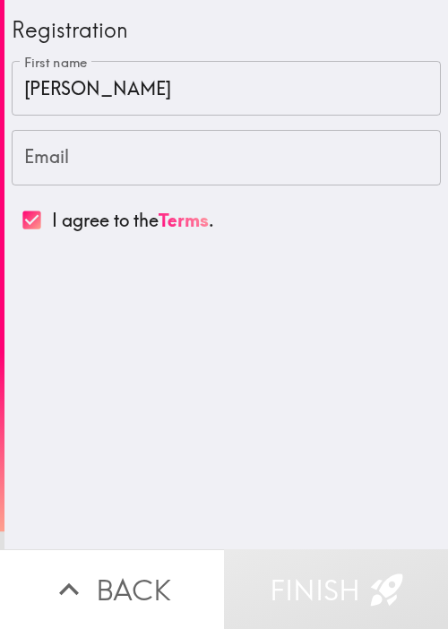
click at [208, 162] on input "Email" at bounding box center [226, 158] width 429 height 56
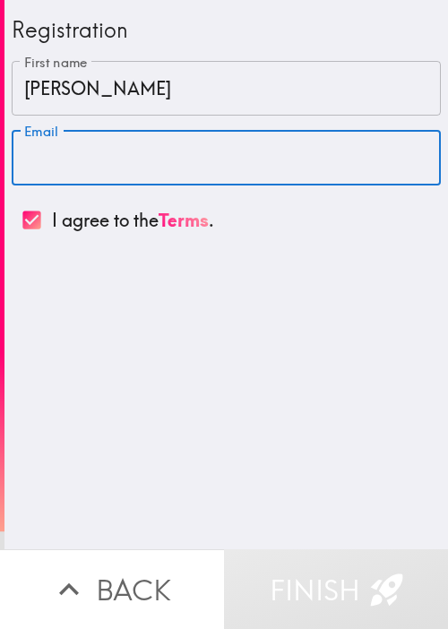
paste input "[EMAIL_ADDRESS][DOMAIN_NAME]"
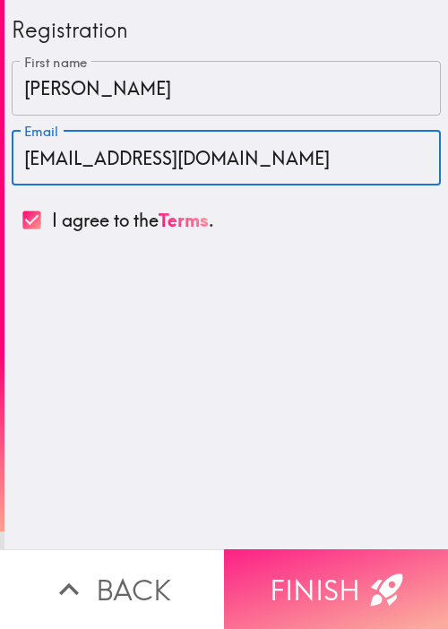
type input "[EMAIL_ADDRESS][DOMAIN_NAME]"
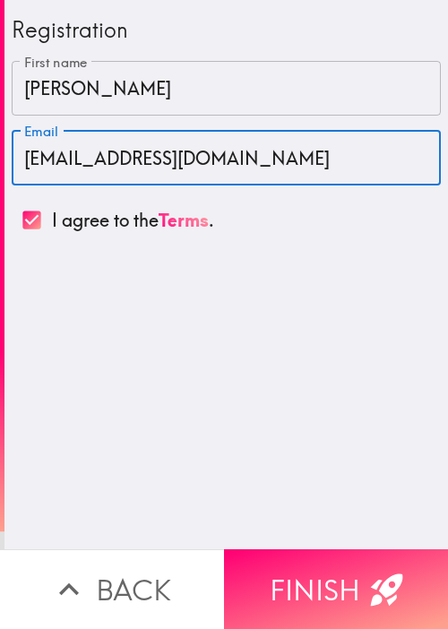
drag, startPoint x: 362, startPoint y: 593, endPoint x: 382, endPoint y: 548, distance: 48.9
click at [367, 592] on icon "button" at bounding box center [386, 589] width 39 height 39
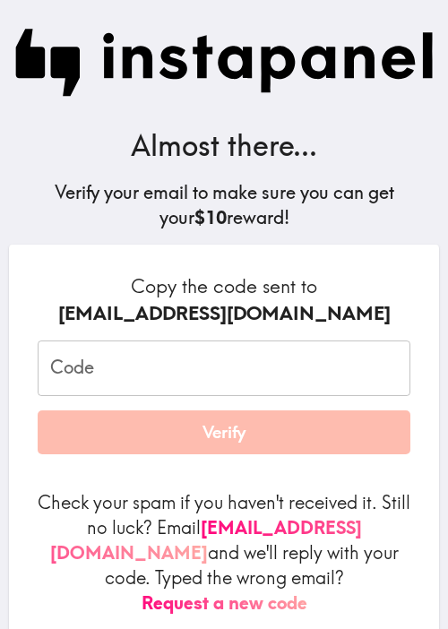
click at [184, 355] on input "Code" at bounding box center [224, 368] width 373 height 56
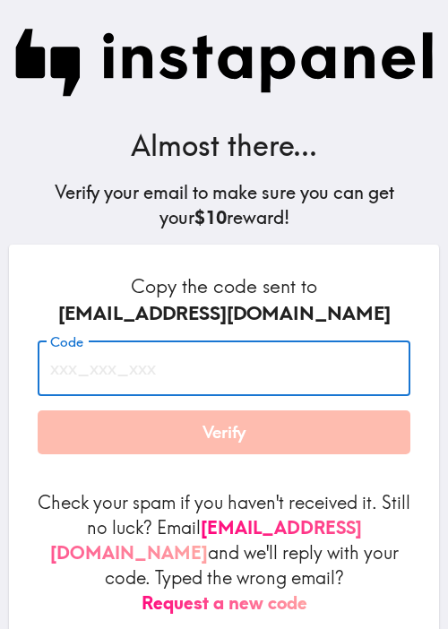
paste input "9pN_45u_BBT"
type input "9pN_45u_BBT"
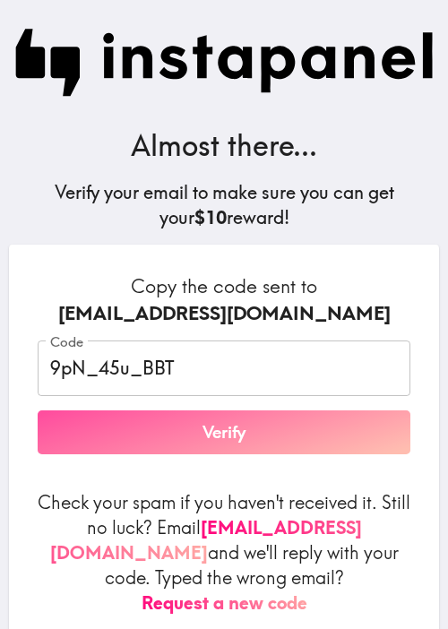
click at [209, 445] on button "Verify" at bounding box center [224, 432] width 373 height 45
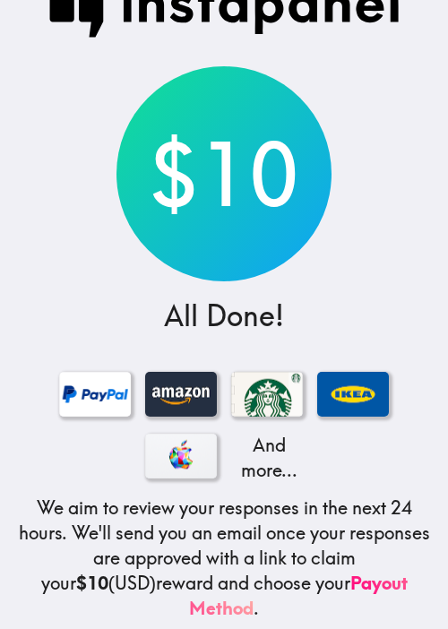
scroll to position [17, 0]
